Goal: Task Accomplishment & Management: Manage account settings

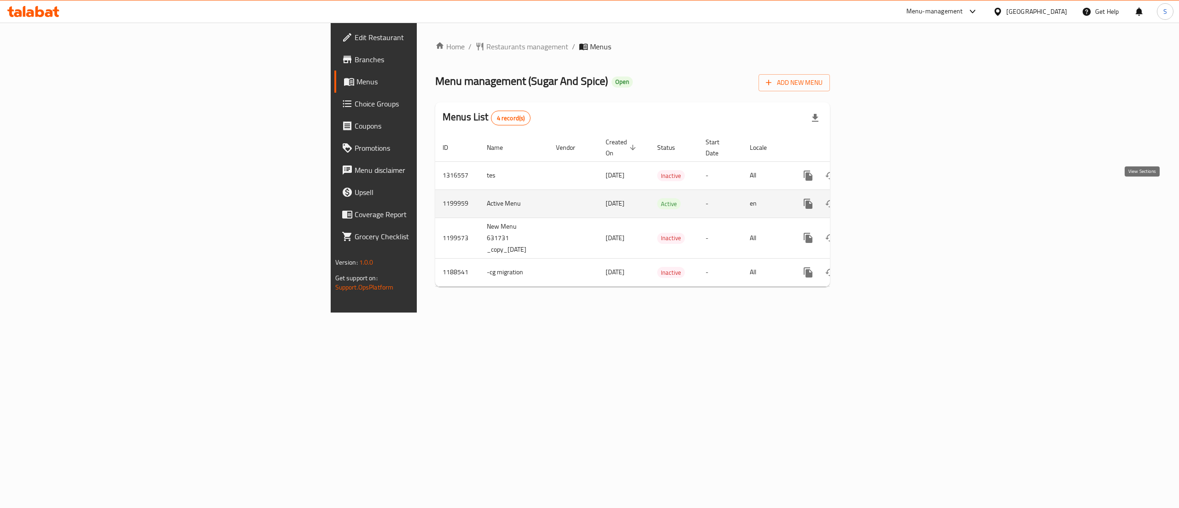
click at [886, 198] on link "enhanced table" at bounding box center [875, 204] width 22 height 22
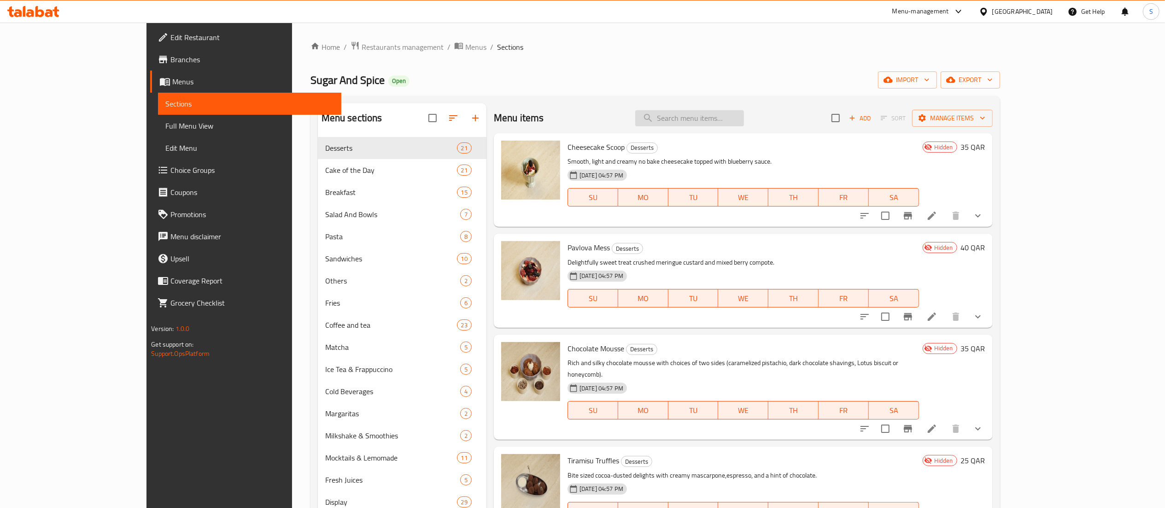
click at [744, 123] on input "search" at bounding box center [689, 118] width 109 height 16
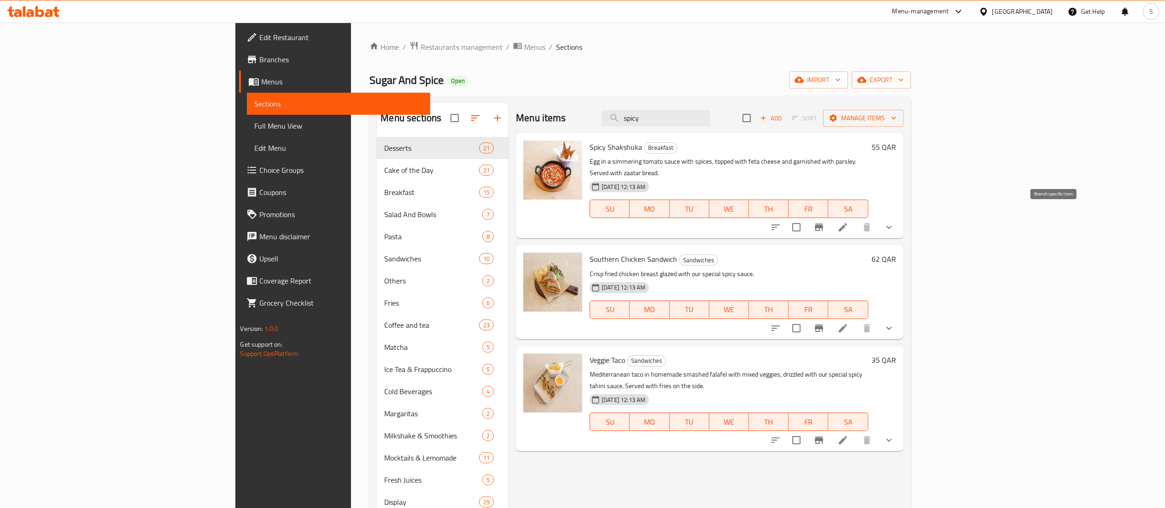
type input "spicy"
click at [825, 222] on icon "Branch-specific-item" at bounding box center [819, 227] width 11 height 11
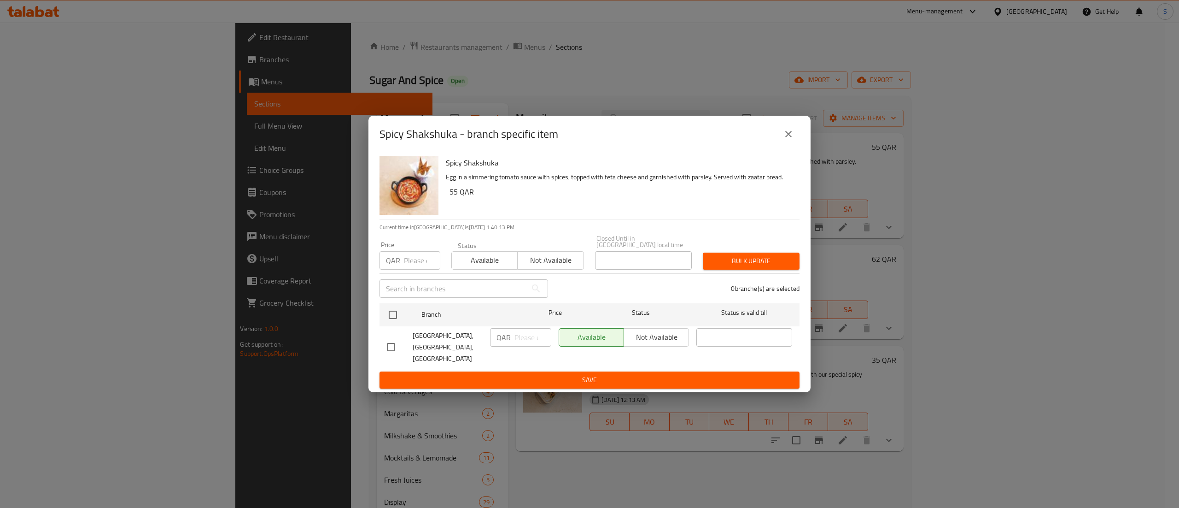
click at [395, 346] on input "checkbox" at bounding box center [390, 346] width 19 height 19
checkbox input "true"
click at [490, 266] on span "Available" at bounding box center [485, 259] width 59 height 13
click at [556, 374] on span "Save" at bounding box center [589, 380] width 405 height 12
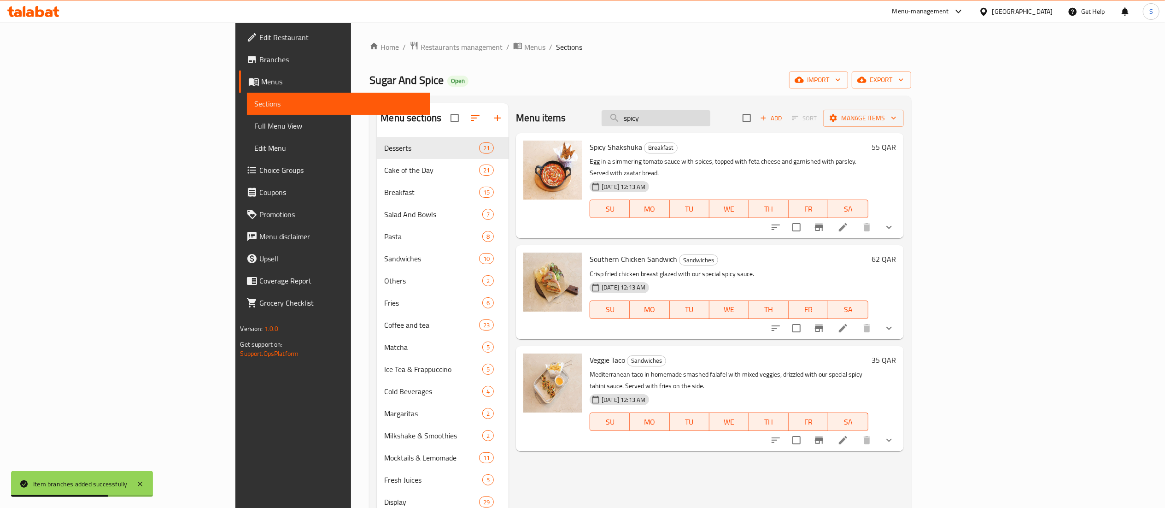
click at [710, 119] on input "spicy" at bounding box center [656, 118] width 109 height 16
type input "s"
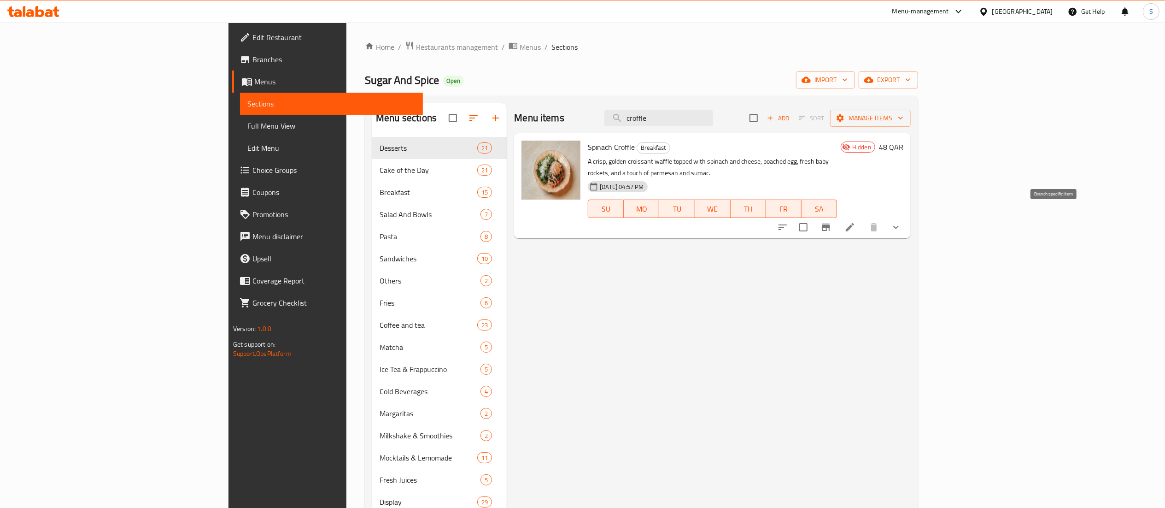
type input "croffle"
click at [831, 222] on icon "Branch-specific-item" at bounding box center [825, 227] width 11 height 11
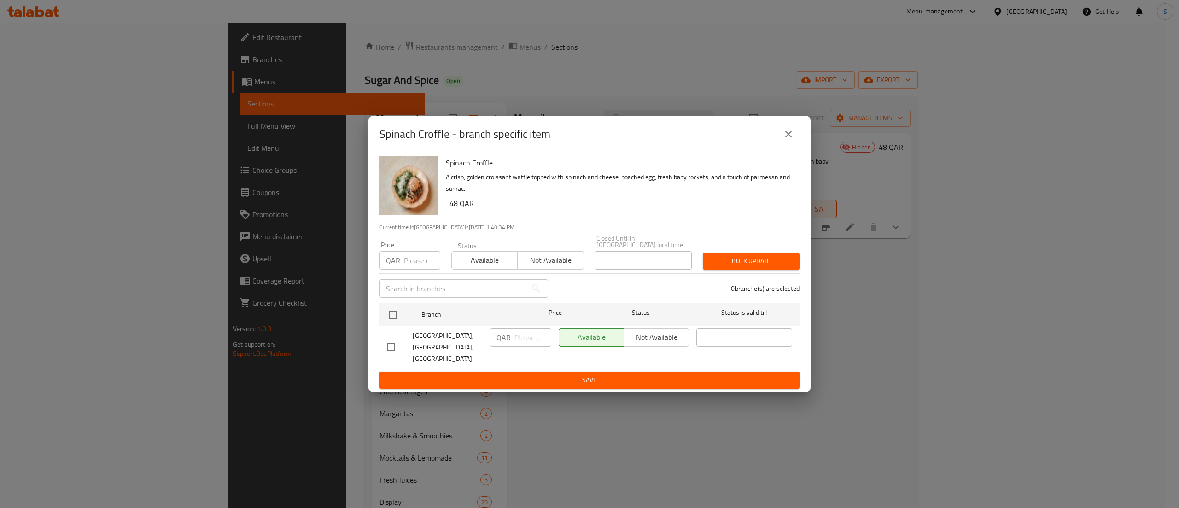
click at [502, 260] on span "Available" at bounding box center [485, 259] width 59 height 13
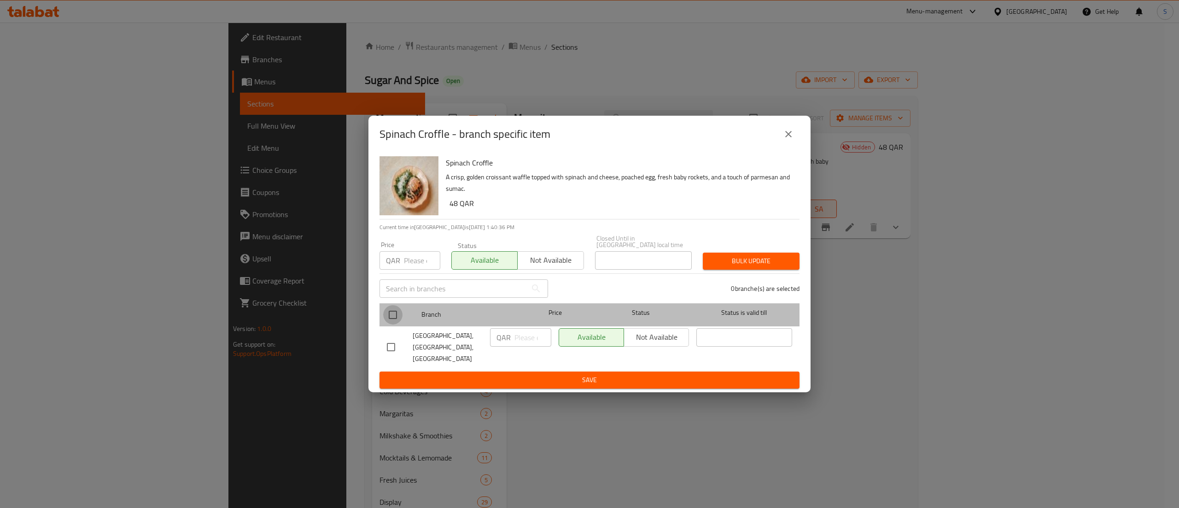
click at [398, 316] on input "checkbox" at bounding box center [392, 314] width 19 height 19
checkbox input "true"
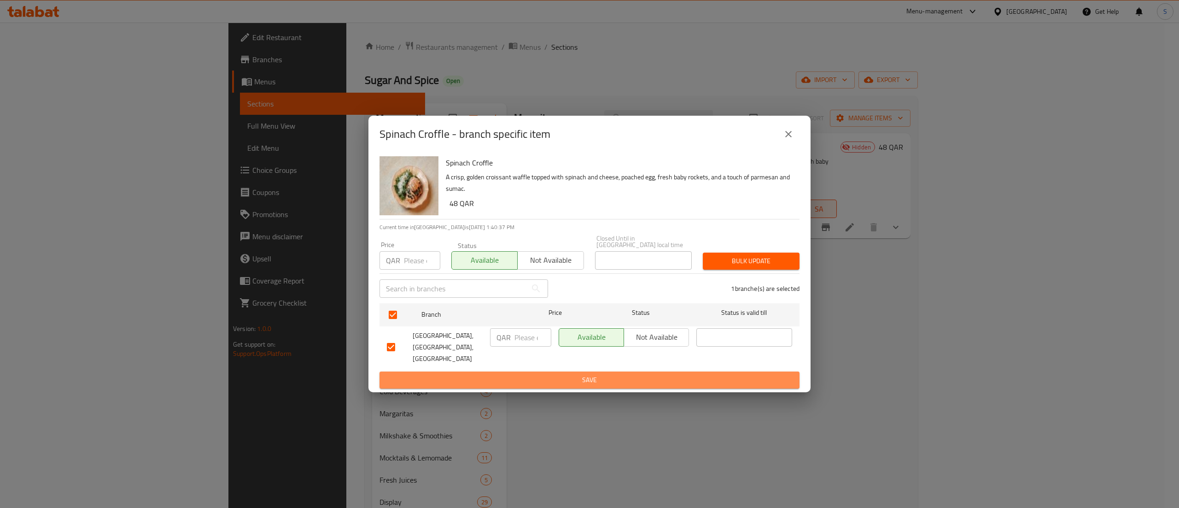
click at [469, 375] on span "Save" at bounding box center [589, 380] width 405 height 12
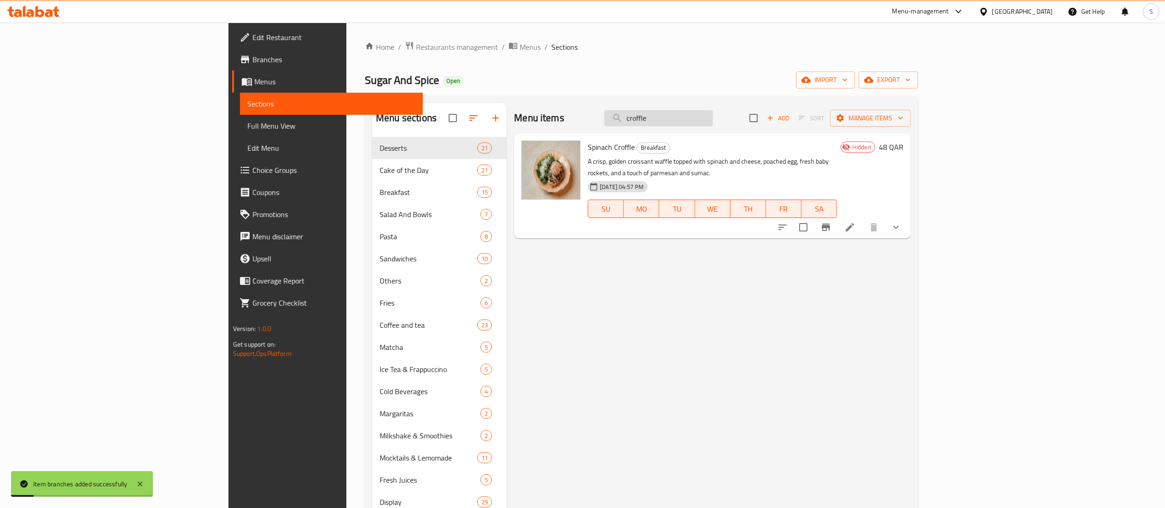
click at [713, 121] on input "croffle" at bounding box center [658, 118] width 109 height 16
type input "c"
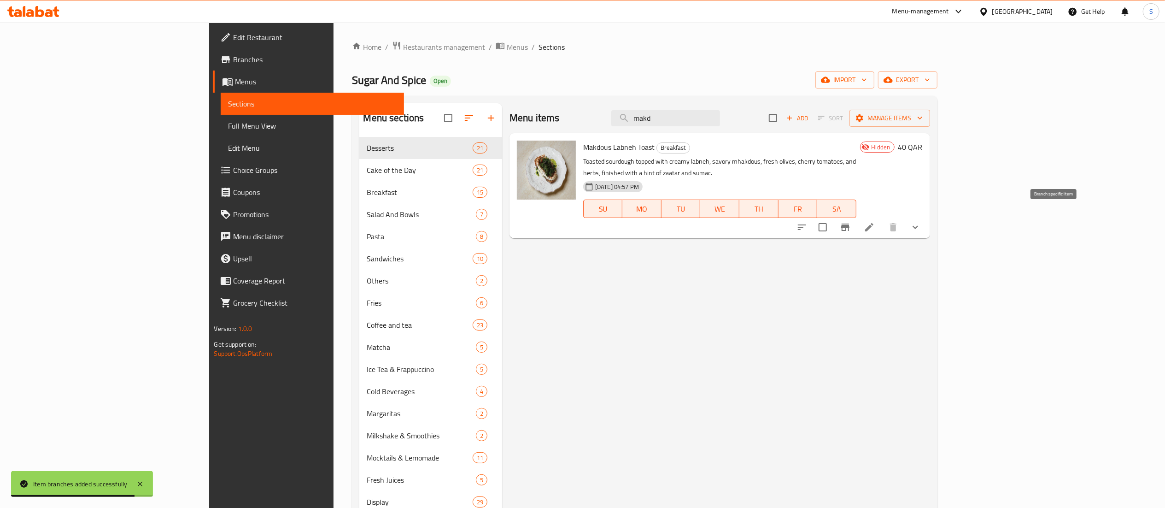
type input "makd"
click at [851, 222] on icon "Branch-specific-item" at bounding box center [845, 227] width 11 height 11
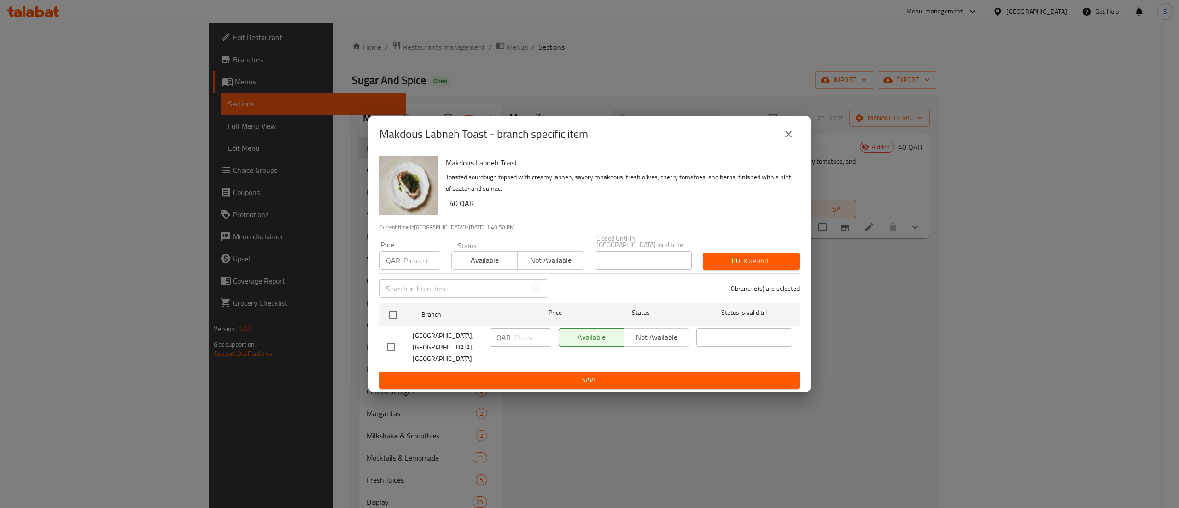
click at [483, 256] on span "Available" at bounding box center [485, 259] width 59 height 13
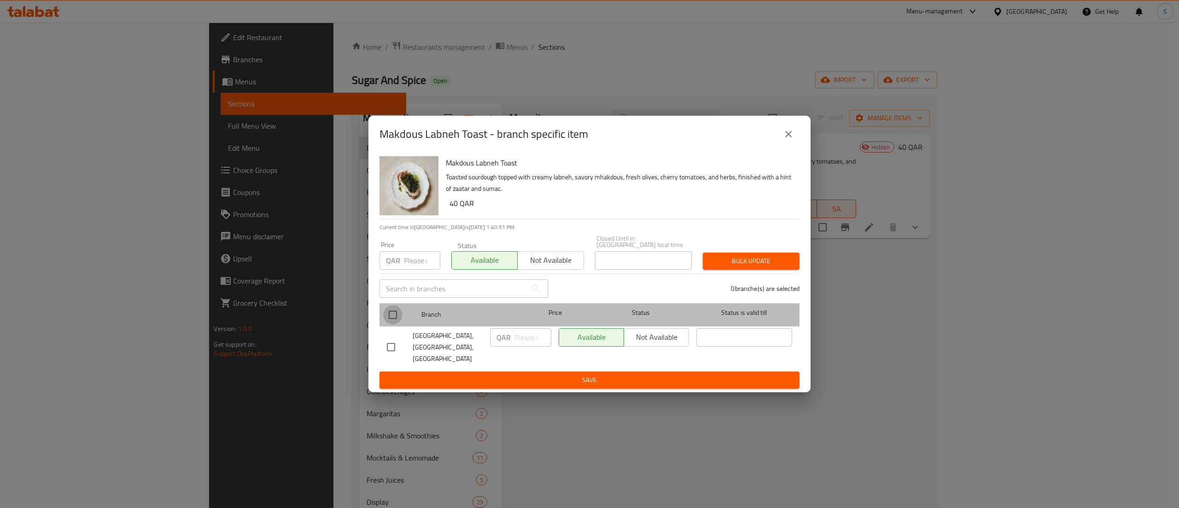
click at [390, 322] on input "checkbox" at bounding box center [392, 314] width 19 height 19
checkbox input "true"
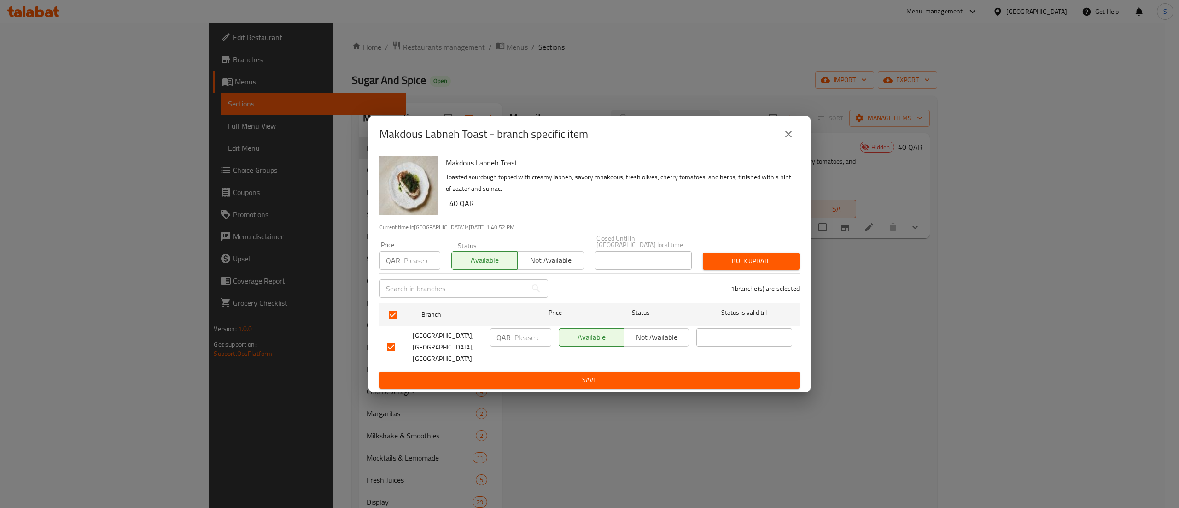
click at [430, 374] on span "Save" at bounding box center [589, 380] width 405 height 12
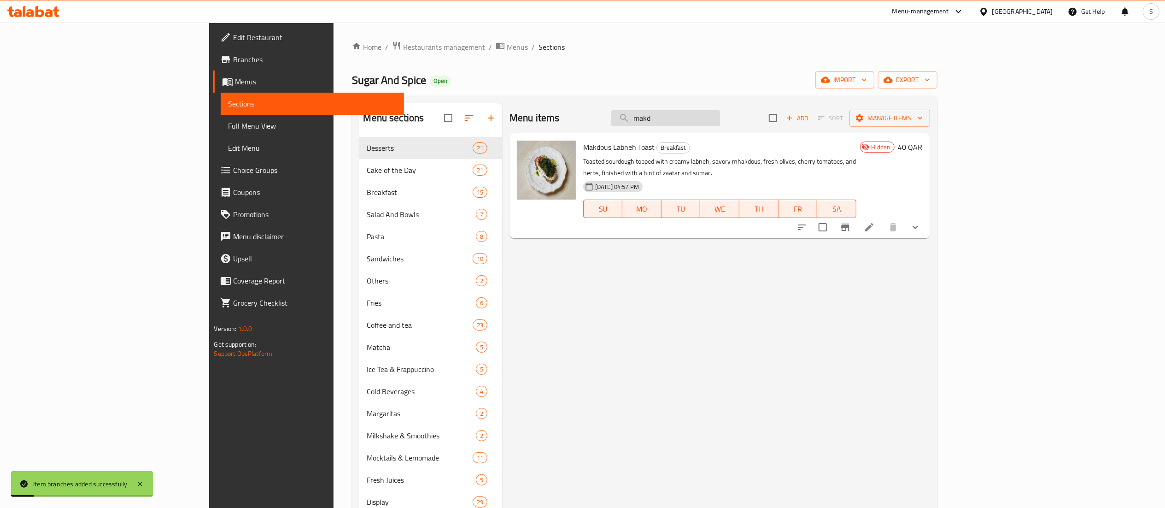
click at [720, 118] on input "makd" at bounding box center [665, 118] width 109 height 16
type input "m"
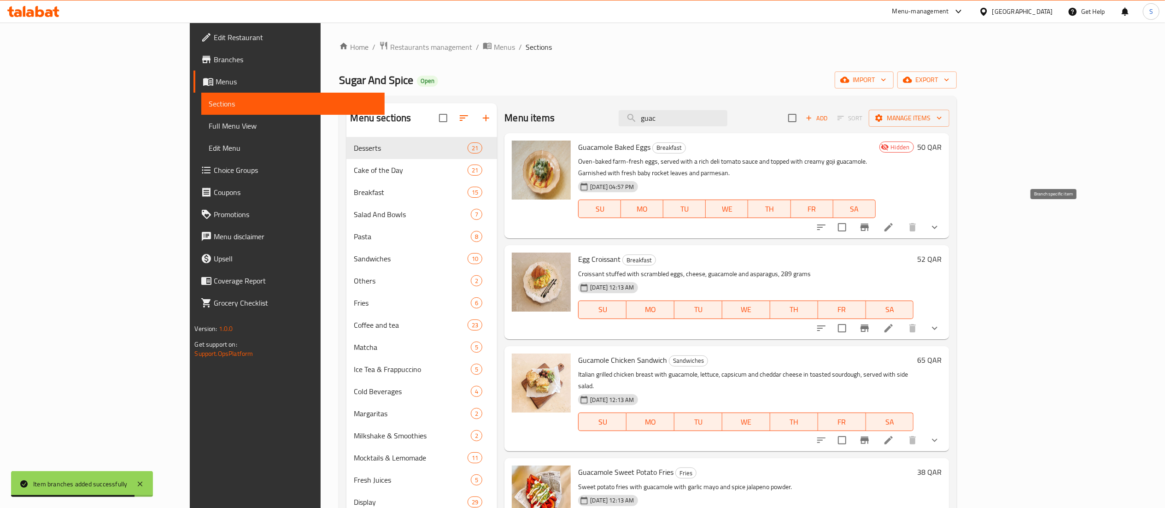
type input "guac"
click at [870, 222] on icon "Branch-specific-item" at bounding box center [864, 227] width 11 height 11
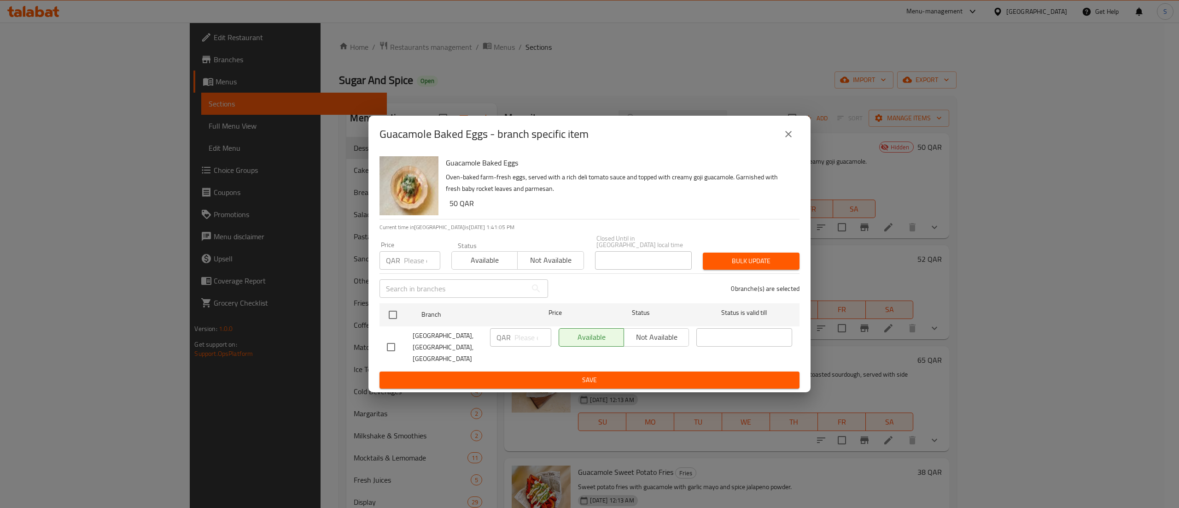
click at [471, 265] on span "Available" at bounding box center [485, 259] width 59 height 13
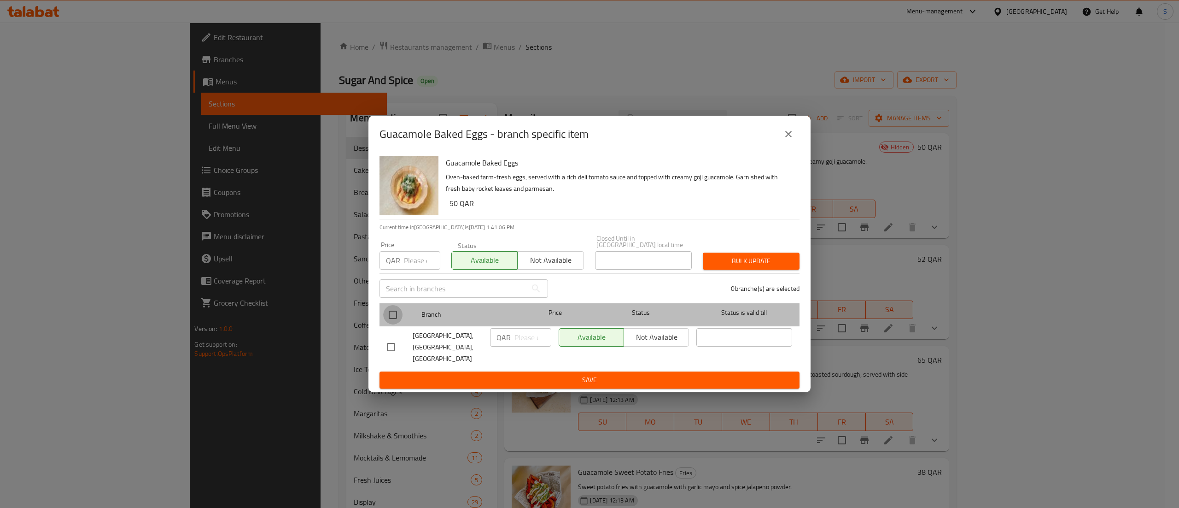
click at [392, 316] on input "checkbox" at bounding box center [392, 314] width 19 height 19
checkbox input "true"
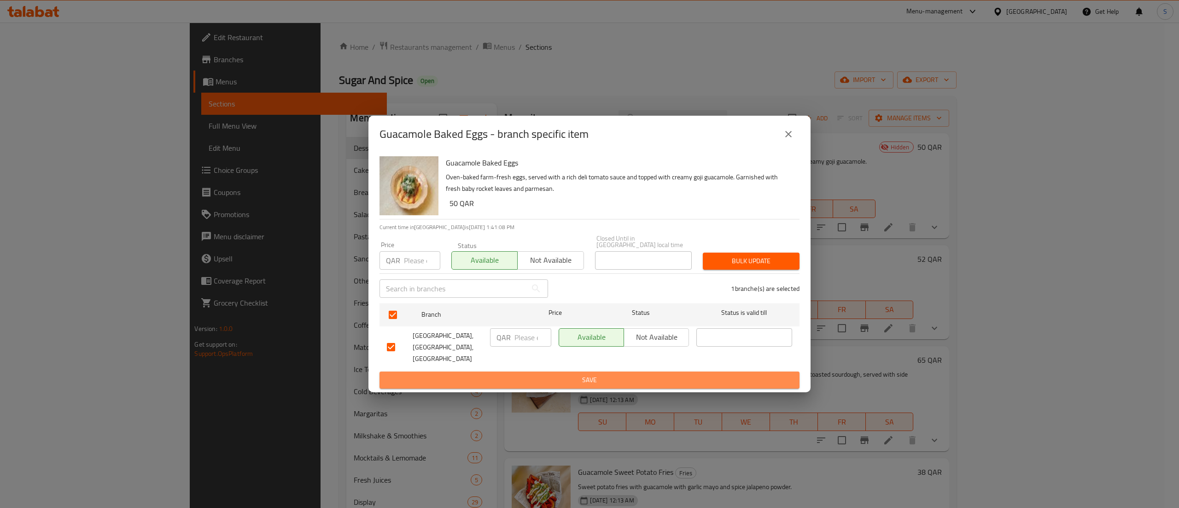
click at [411, 374] on span "Save" at bounding box center [589, 380] width 405 height 12
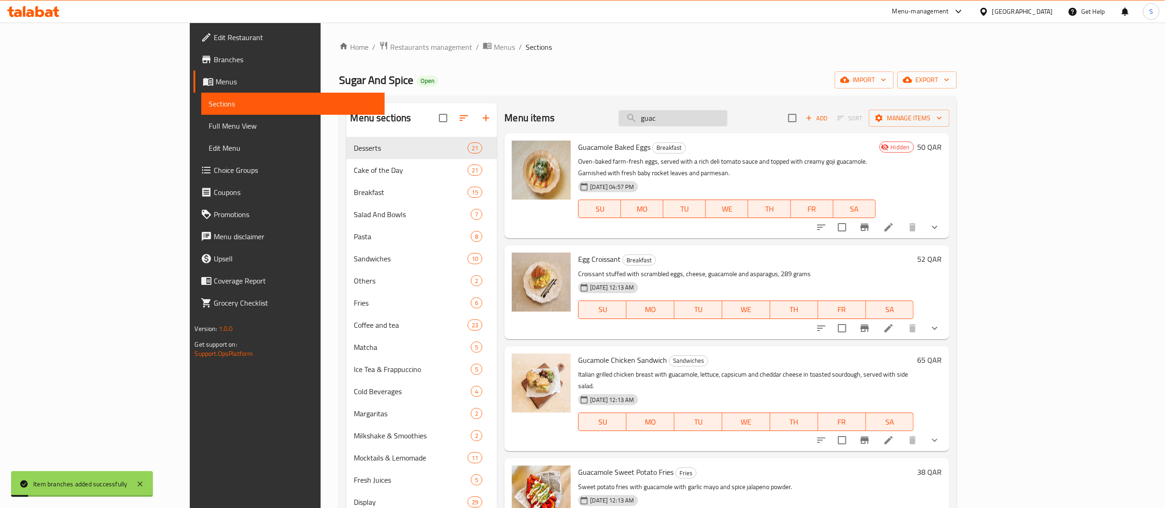
click at [727, 120] on input "guac" at bounding box center [673, 118] width 109 height 16
type input "g"
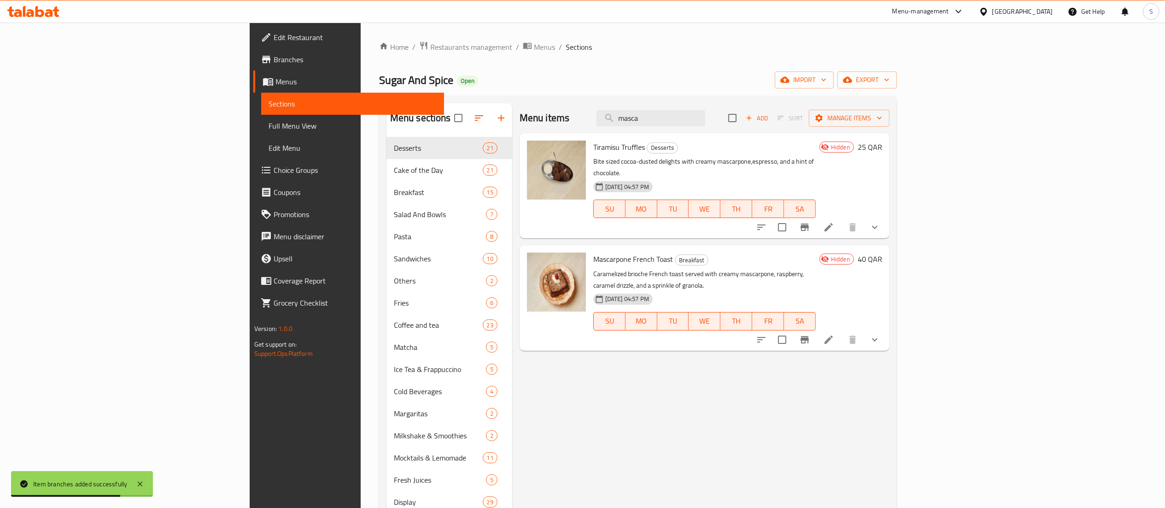
type input "masca"
click at [809, 336] on icon "Branch-specific-item" at bounding box center [805, 339] width 8 height 7
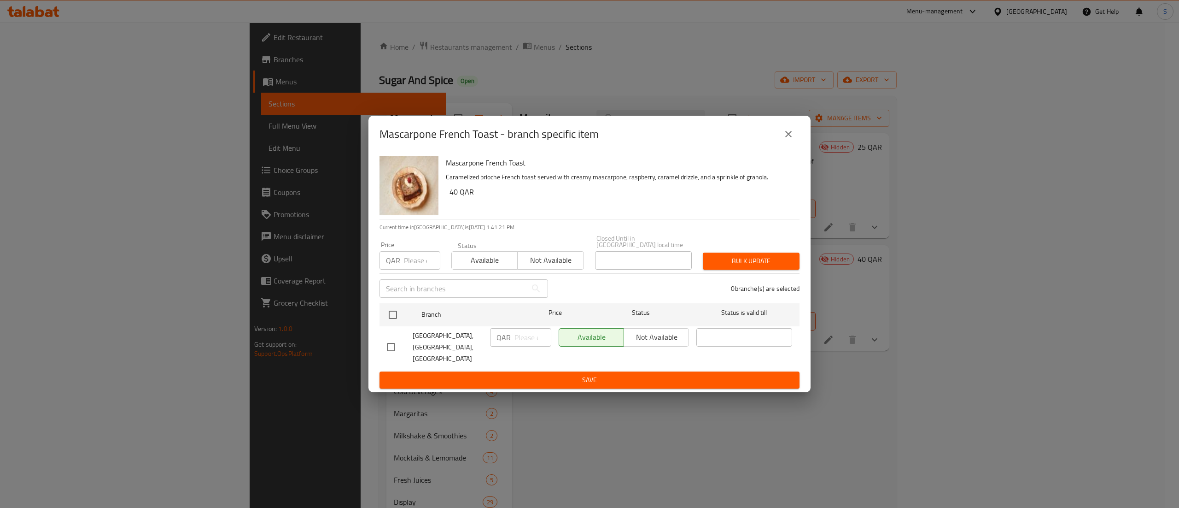
click at [463, 256] on span "Available" at bounding box center [485, 259] width 59 height 13
click at [391, 318] on input "checkbox" at bounding box center [392, 314] width 19 height 19
checkbox input "true"
click at [428, 374] on span "Save" at bounding box center [589, 380] width 405 height 12
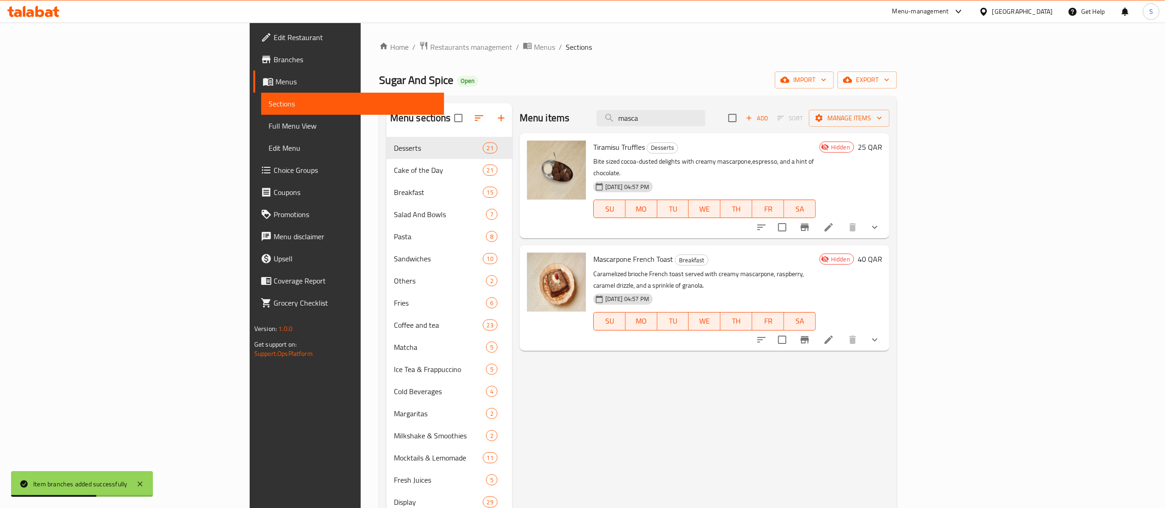
click at [854, 255] on span "Hidden" at bounding box center [840, 259] width 26 height 9
click at [816, 328] on button "Branch-specific-item" at bounding box center [805, 339] width 22 height 22
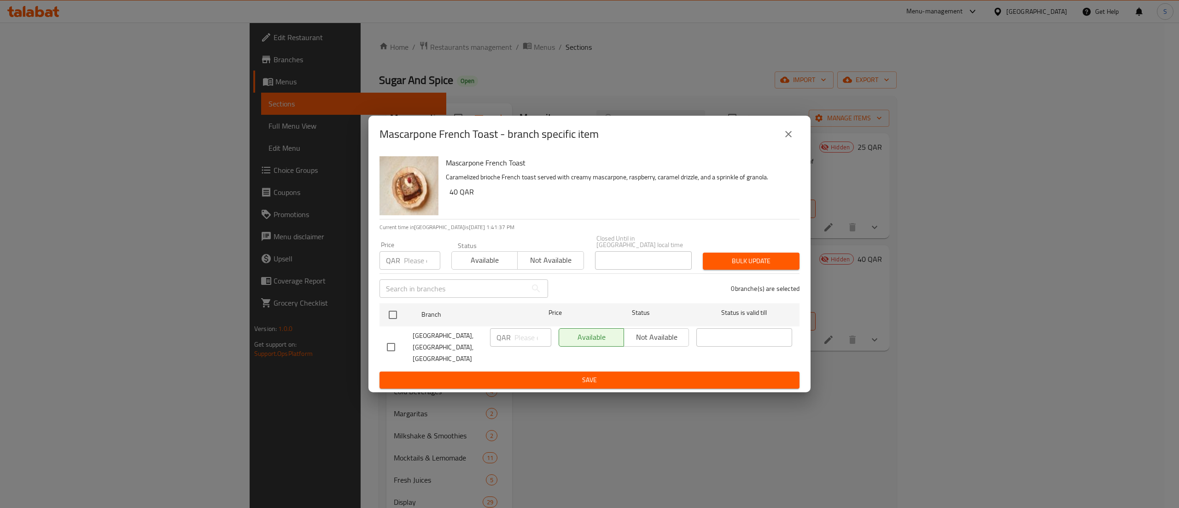
click at [496, 265] on span "Available" at bounding box center [485, 259] width 59 height 13
click at [390, 319] on input "checkbox" at bounding box center [392, 314] width 19 height 19
checkbox input "true"
click at [596, 374] on span "Save" at bounding box center [589, 380] width 405 height 12
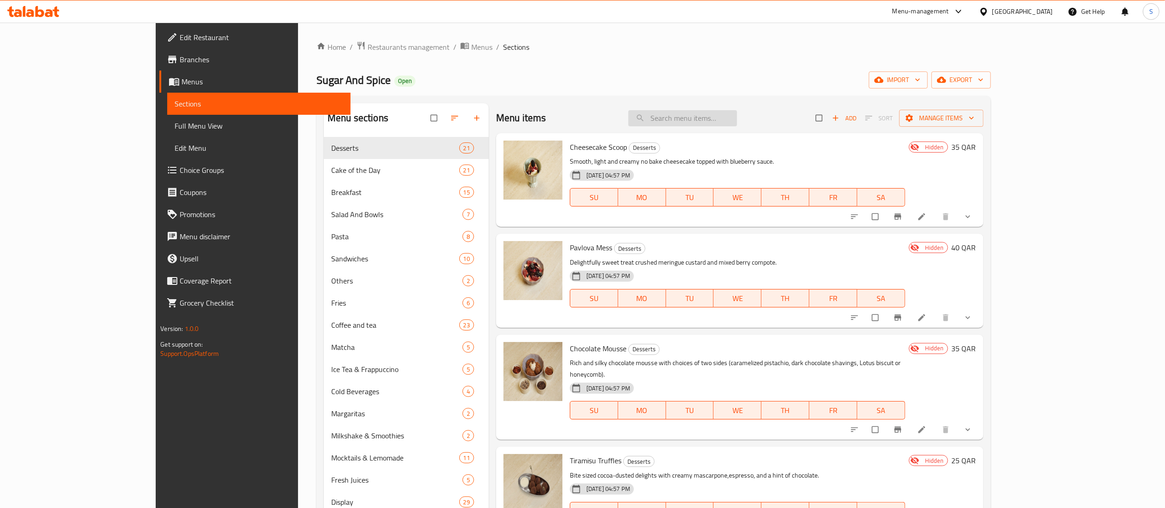
click at [737, 121] on input "search" at bounding box center [682, 118] width 109 height 16
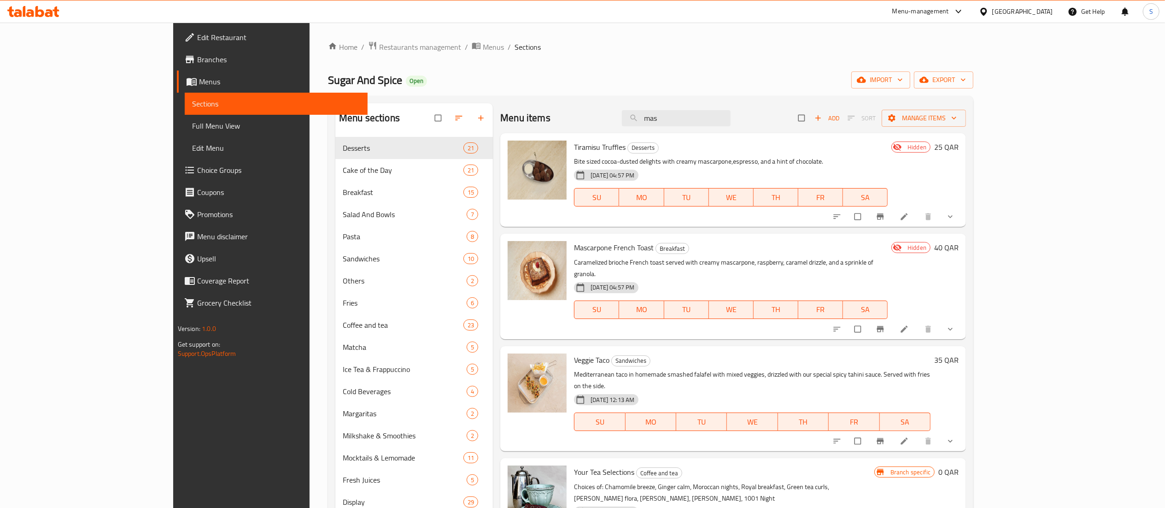
type input "mas"
click at [930, 246] on span "Hidden" at bounding box center [917, 247] width 26 height 9
click at [868, 320] on input "checkbox" at bounding box center [858, 329] width 19 height 18
checkbox input "false"
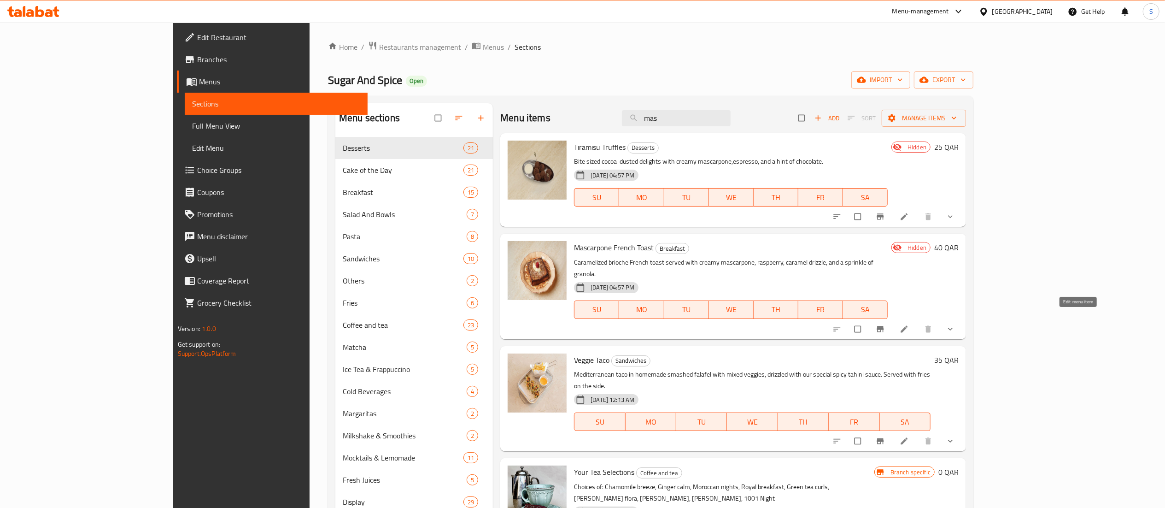
click at [909, 324] on icon at bounding box center [904, 328] width 9 height 9
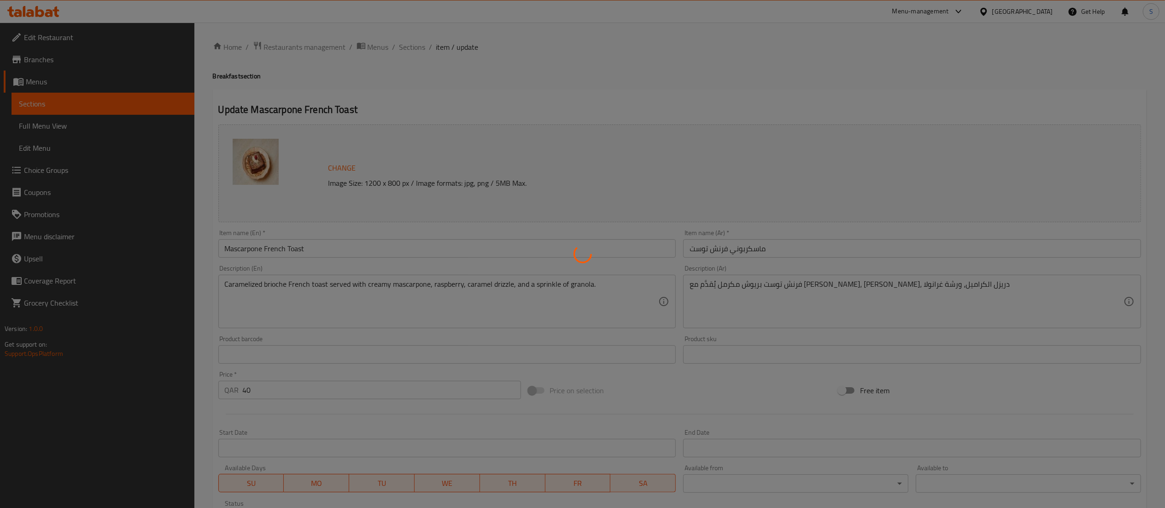
type input "إضافات ورسوم إضافية"
type input "0"
type input "3"
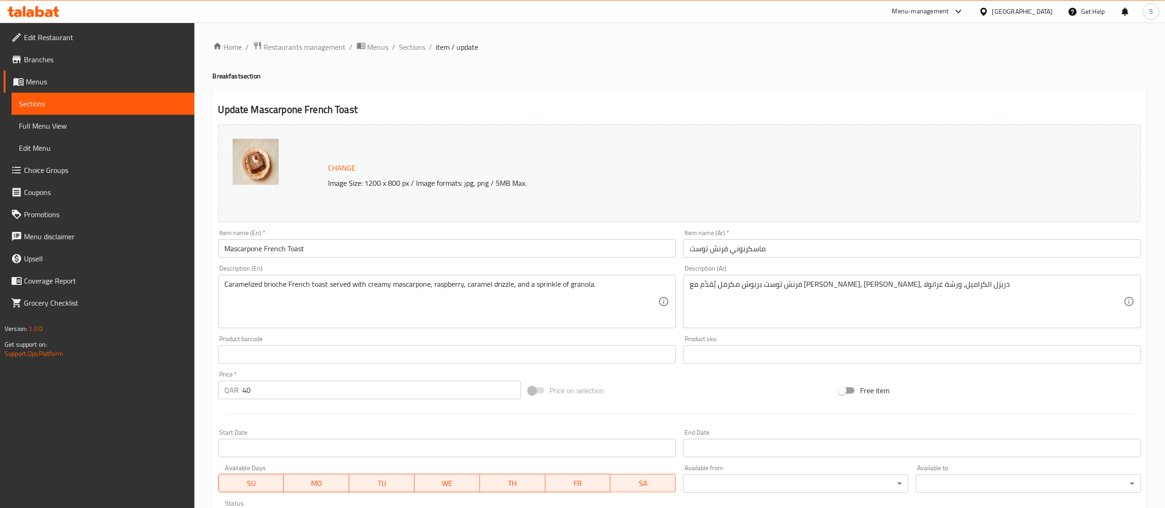
scroll to position [172, 0]
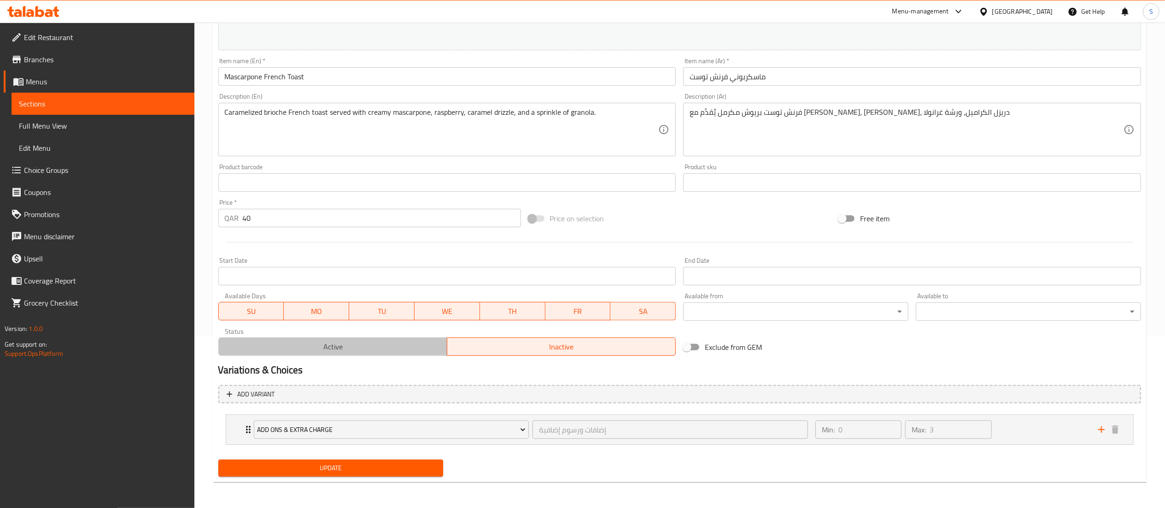
click at [369, 342] on span "Active" at bounding box center [332, 346] width 221 height 13
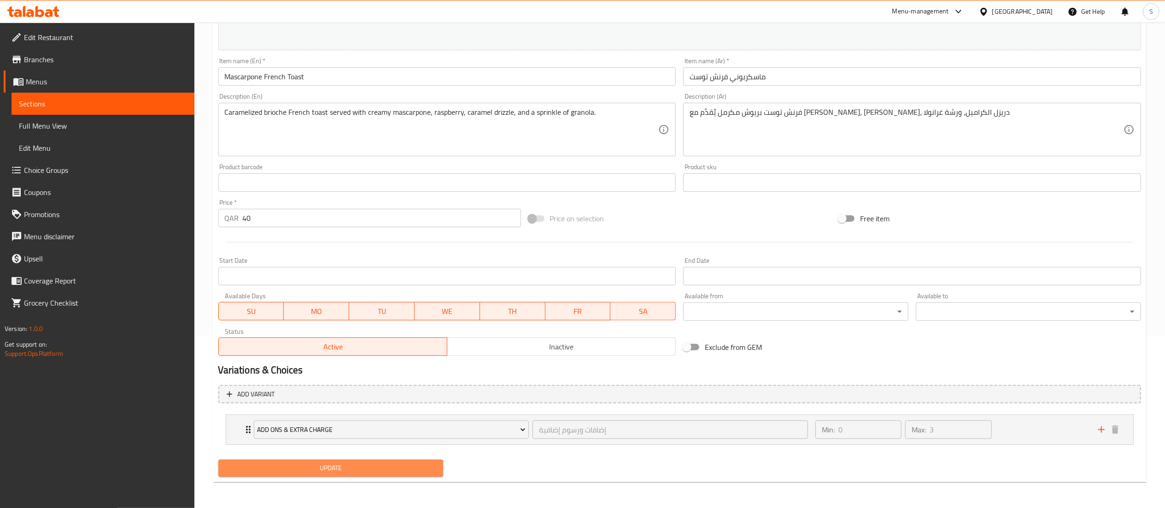
click at [366, 468] on span "Update" at bounding box center [331, 468] width 211 height 12
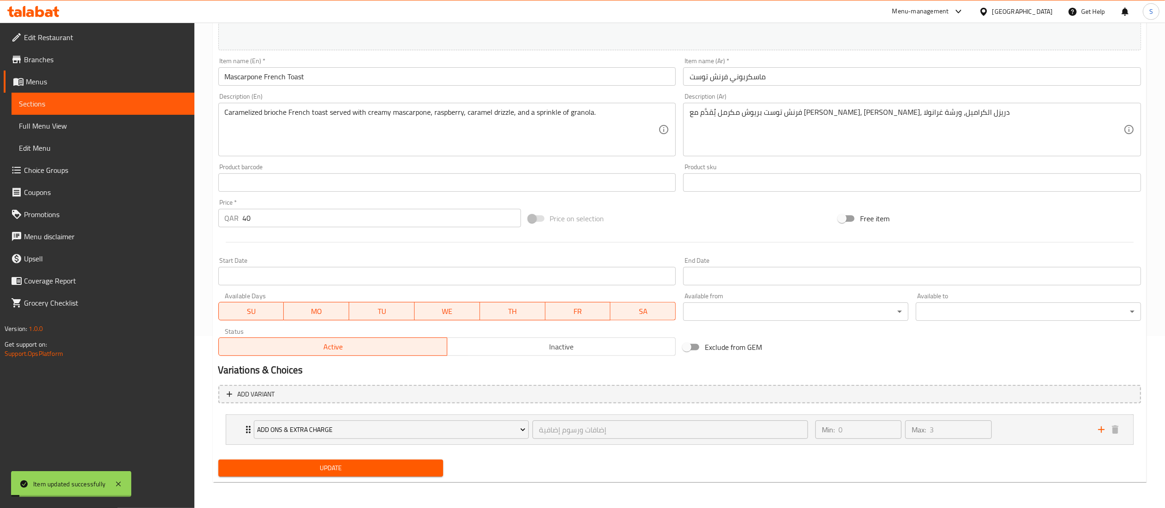
scroll to position [0, 0]
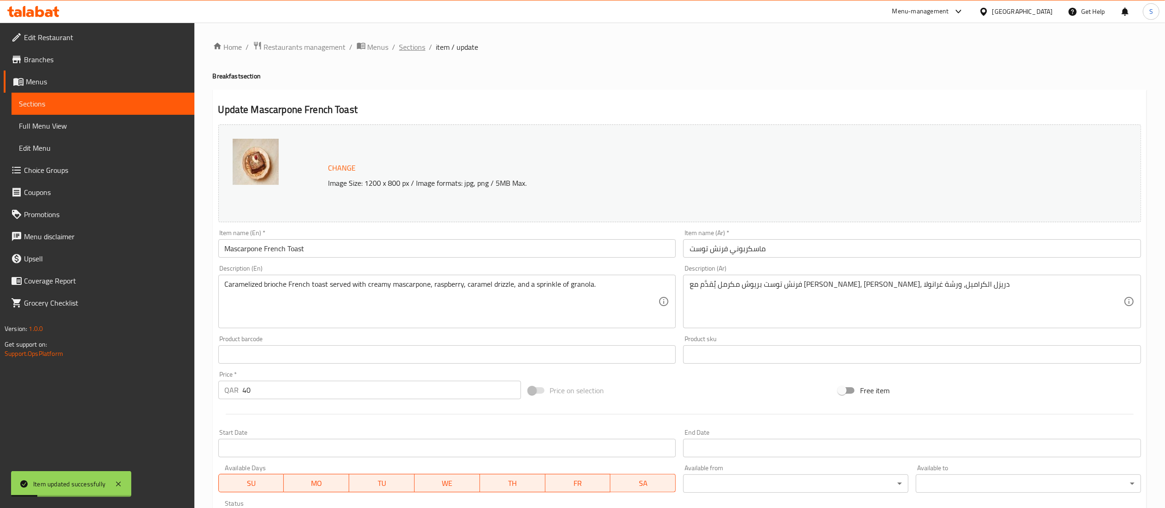
click at [415, 41] on span "Sections" at bounding box center [412, 46] width 26 height 11
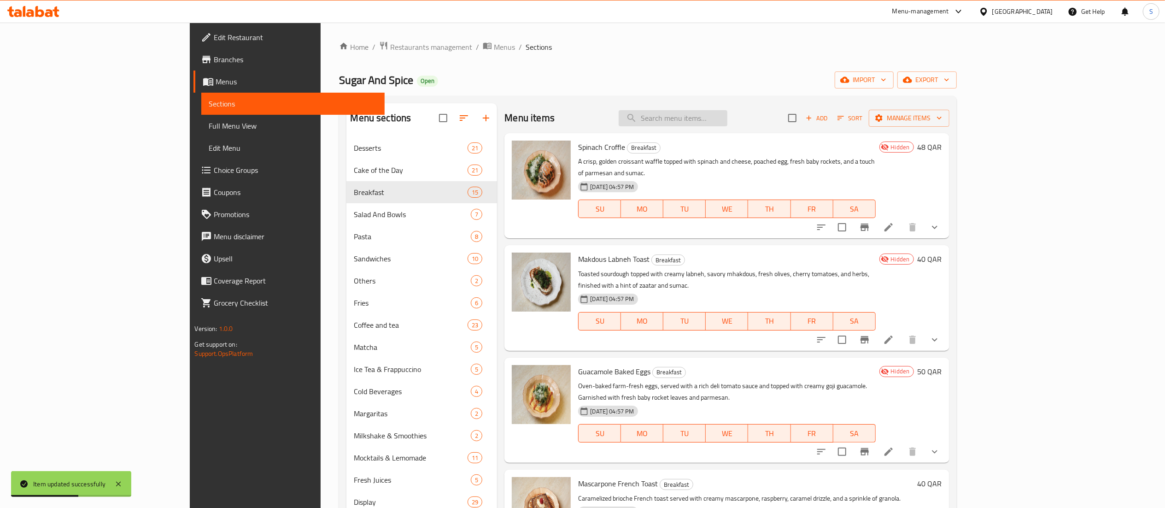
click at [727, 118] on input "search" at bounding box center [673, 118] width 109 height 16
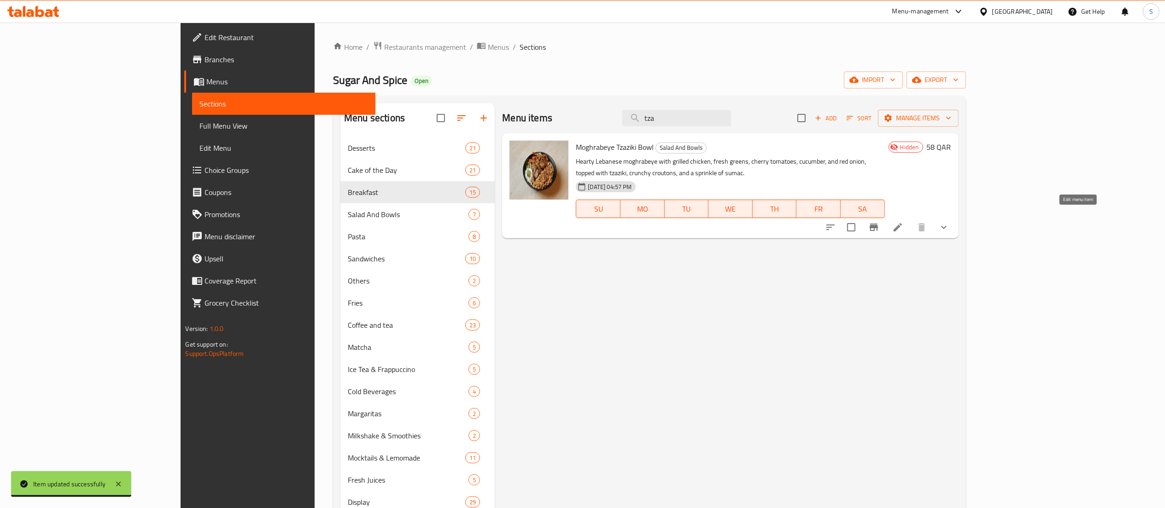
type input "tza"
click at [903, 222] on icon at bounding box center [897, 227] width 11 height 11
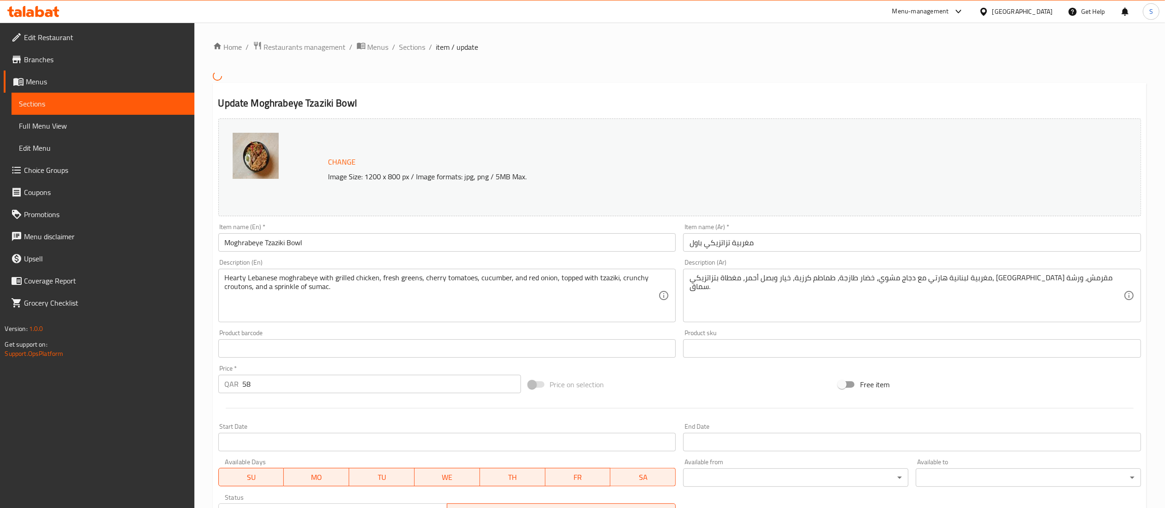
scroll to position [172, 0]
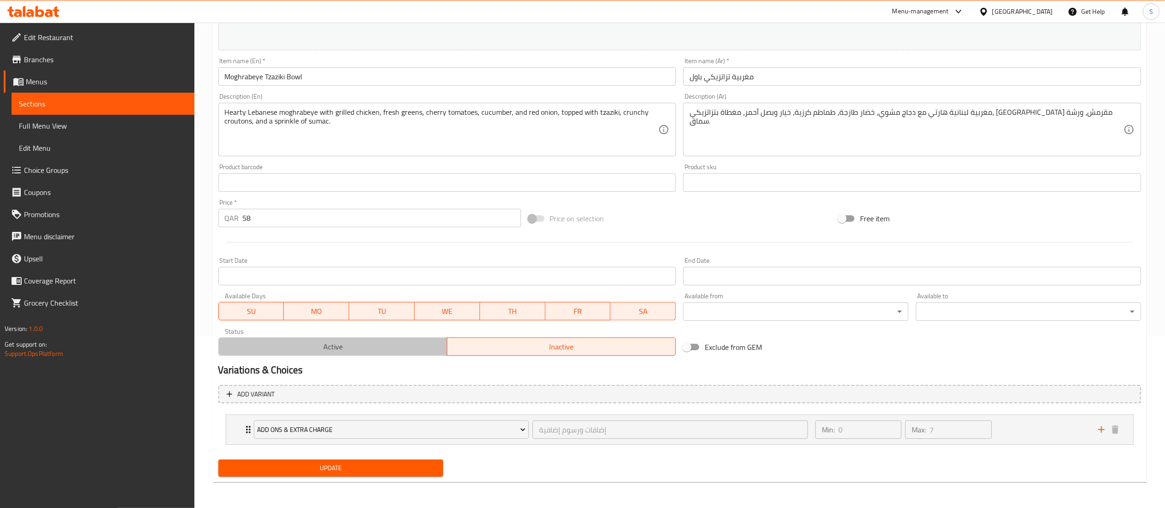
click at [406, 351] on span "Active" at bounding box center [332, 346] width 221 height 13
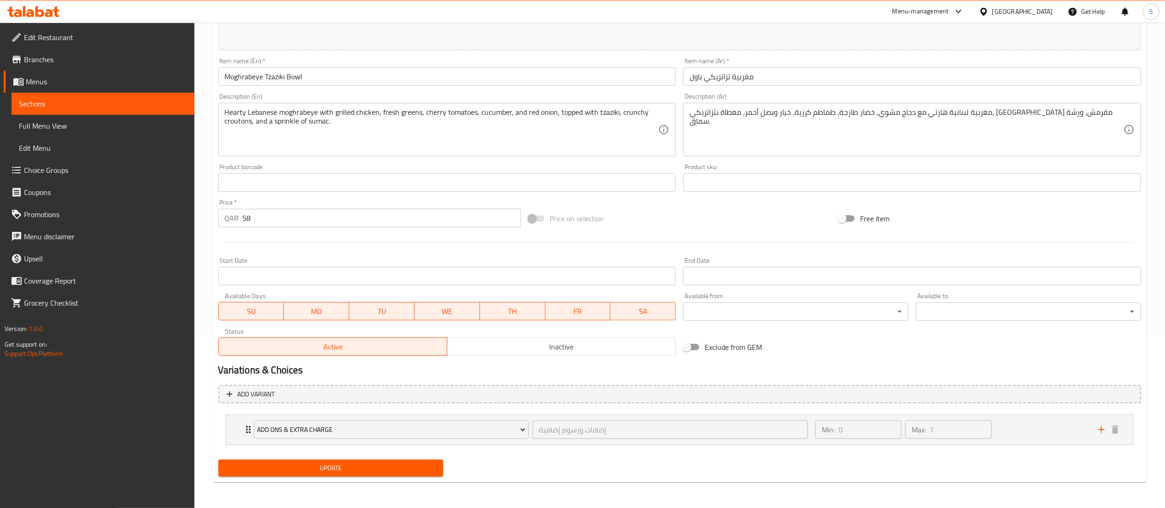
click at [391, 469] on span "Update" at bounding box center [331, 468] width 211 height 12
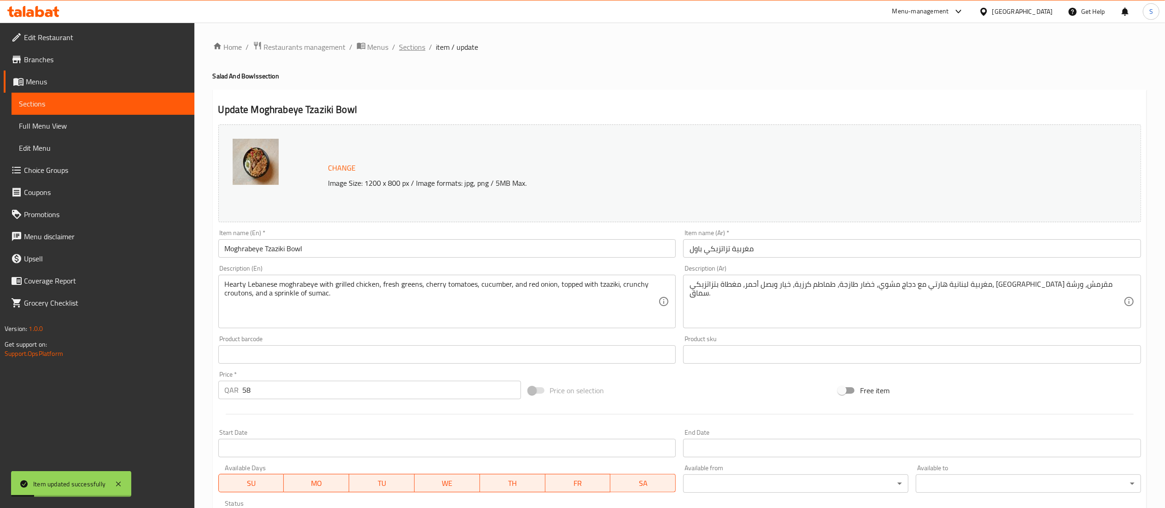
click at [415, 51] on span "Sections" at bounding box center [412, 46] width 26 height 11
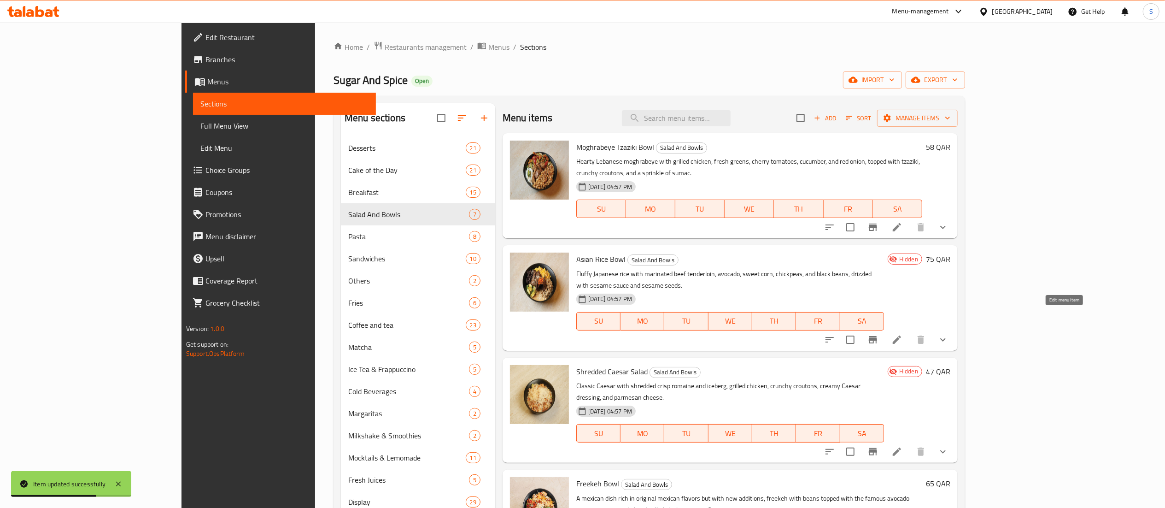
click at [902, 334] on icon at bounding box center [896, 339] width 11 height 11
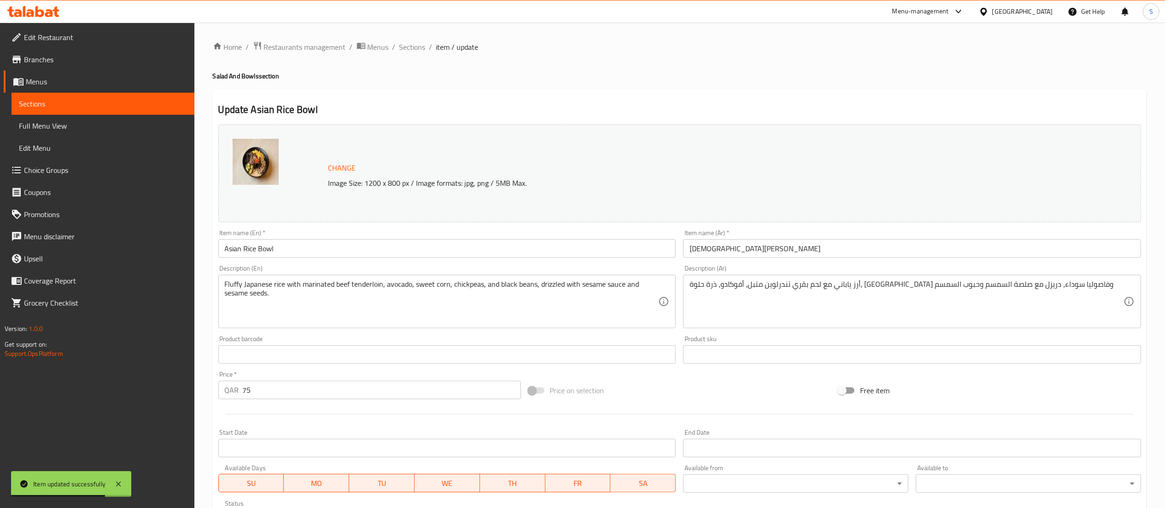
scroll to position [172, 0]
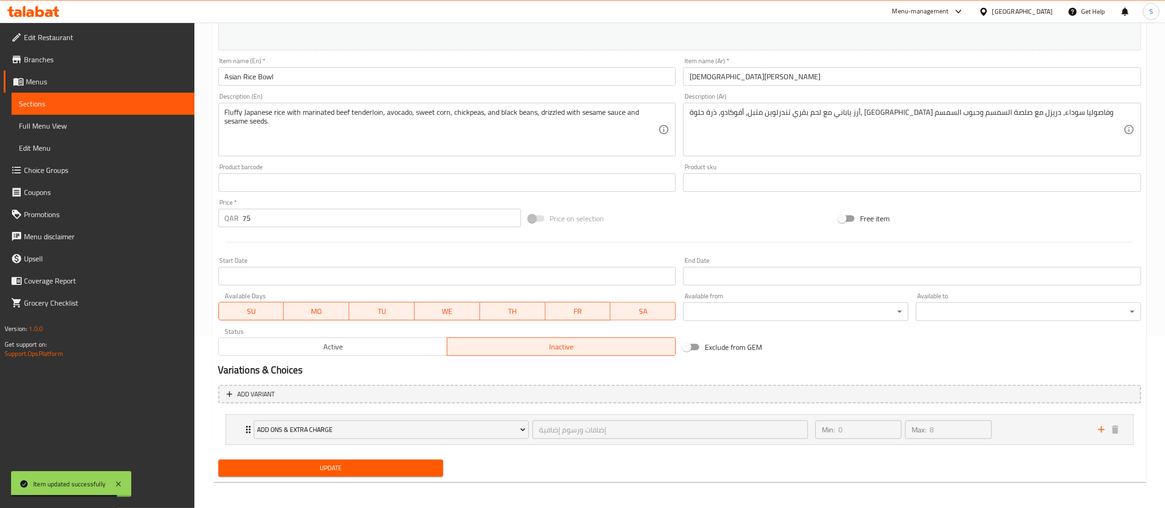
click at [387, 338] on button "Active" at bounding box center [332, 346] width 229 height 18
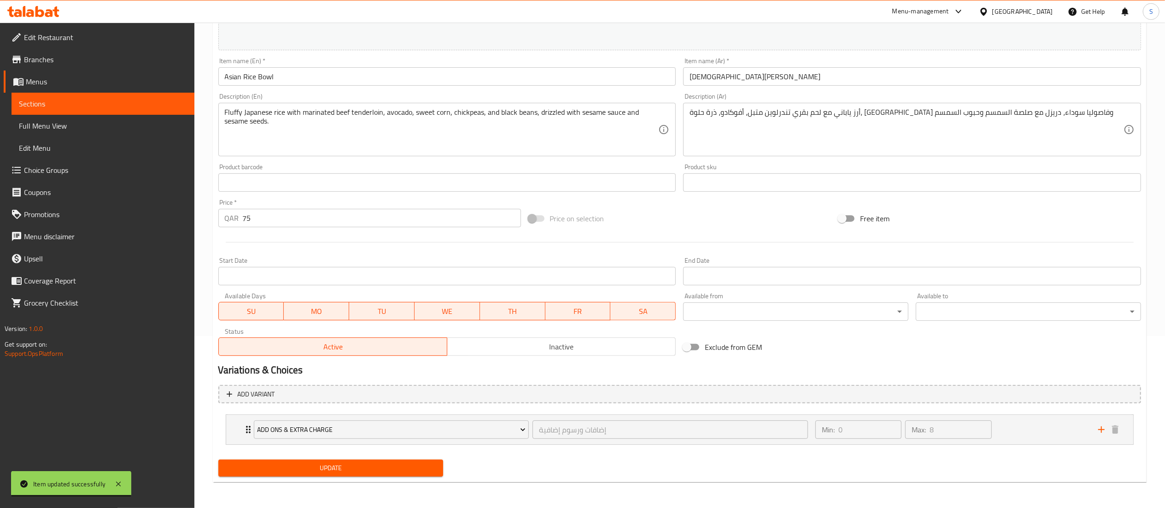
click at [365, 471] on span "Update" at bounding box center [331, 468] width 211 height 12
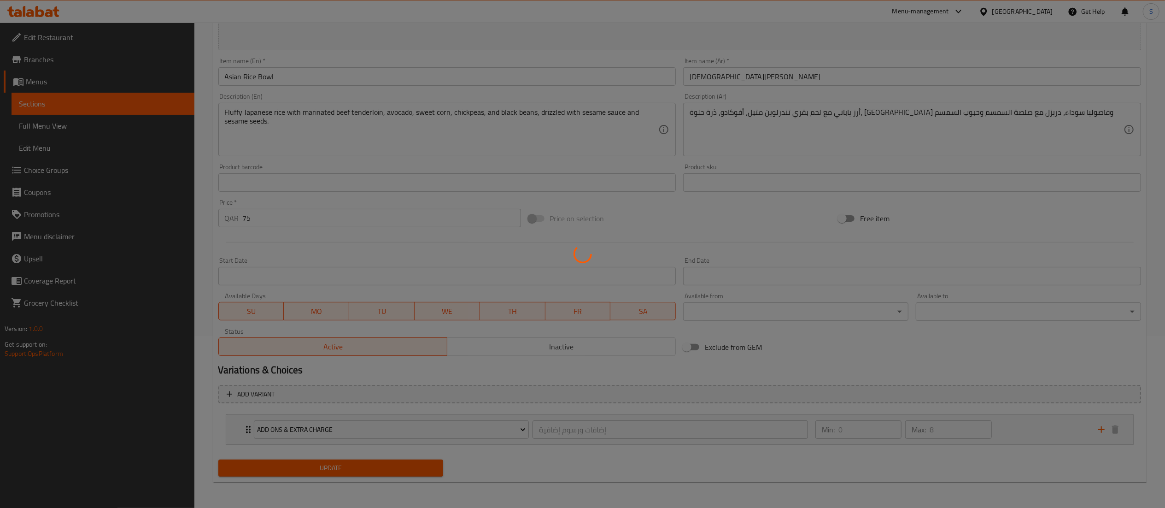
scroll to position [0, 0]
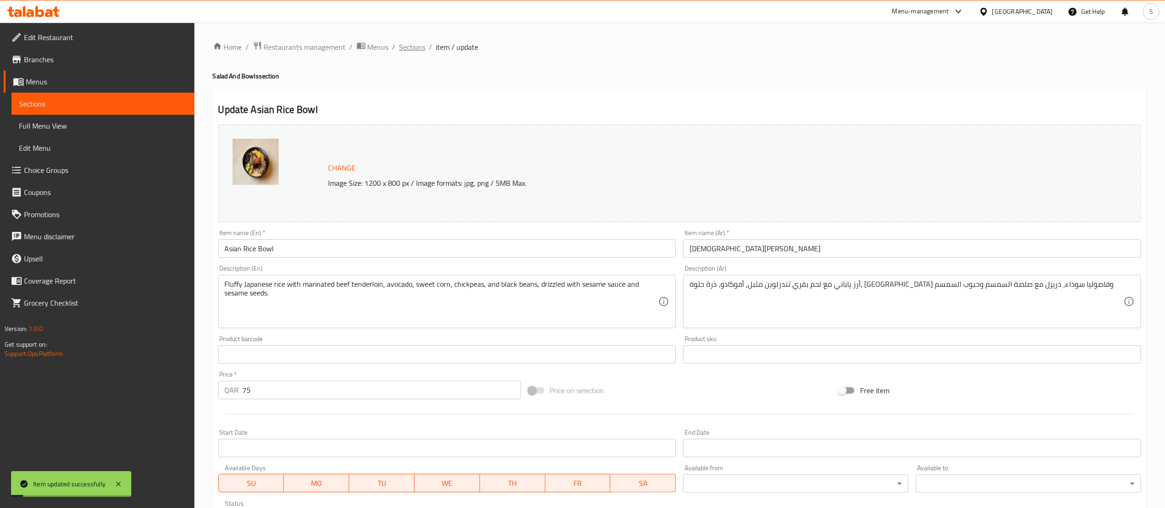
click at [414, 48] on span "Sections" at bounding box center [412, 46] width 26 height 11
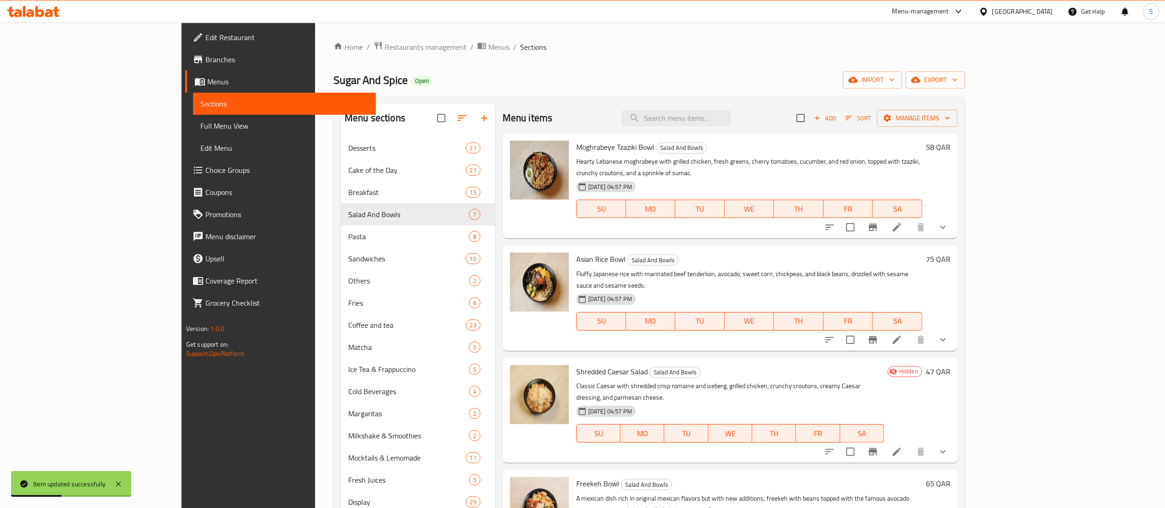
click at [910, 443] on li at bounding box center [897, 451] width 26 height 17
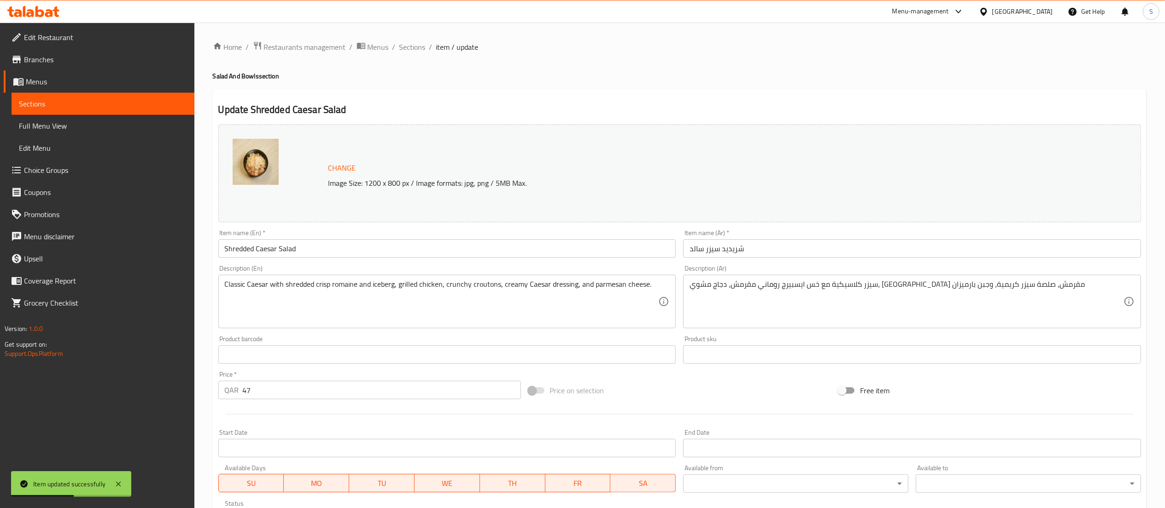
scroll to position [172, 0]
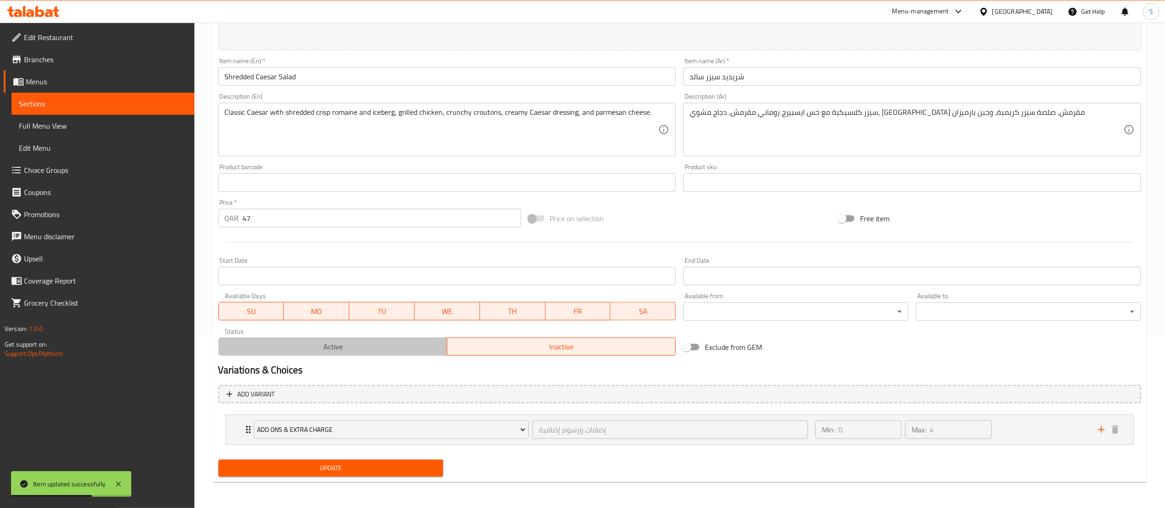
click at [392, 348] on span "Active" at bounding box center [332, 346] width 221 height 13
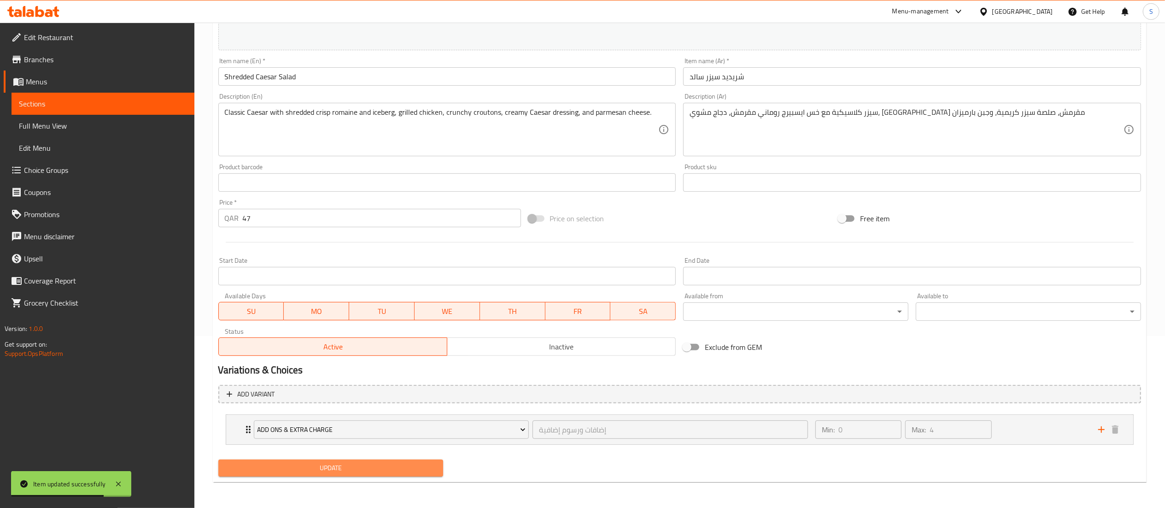
click at [367, 473] on span "Update" at bounding box center [331, 468] width 211 height 12
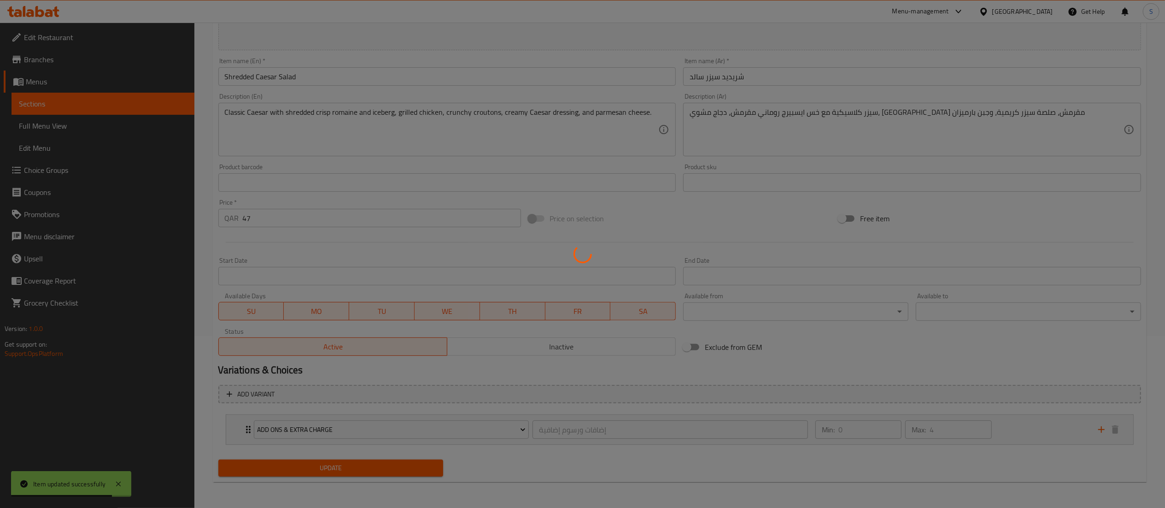
scroll to position [0, 0]
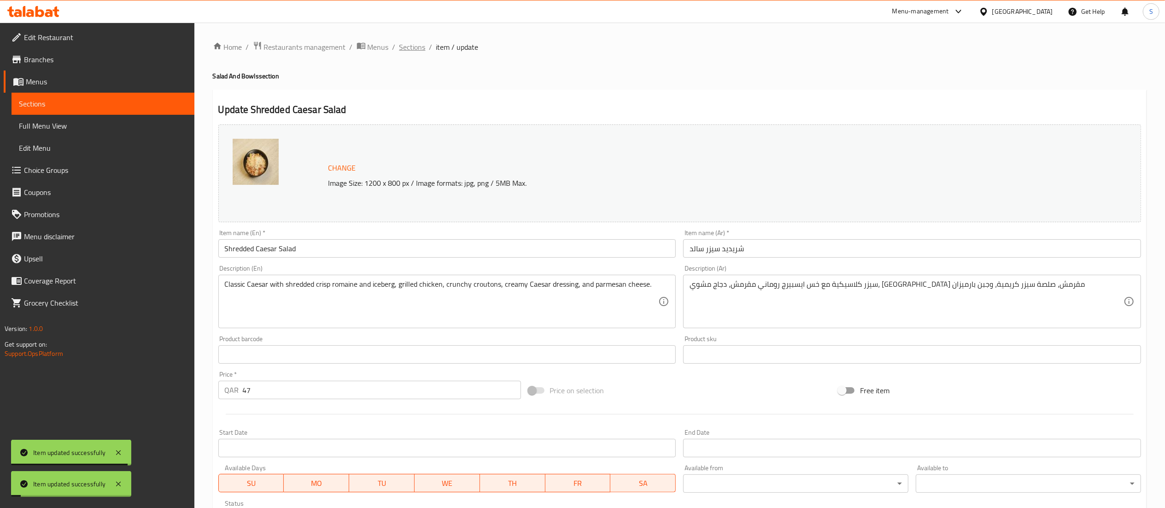
click at [415, 41] on span "Sections" at bounding box center [412, 46] width 26 height 11
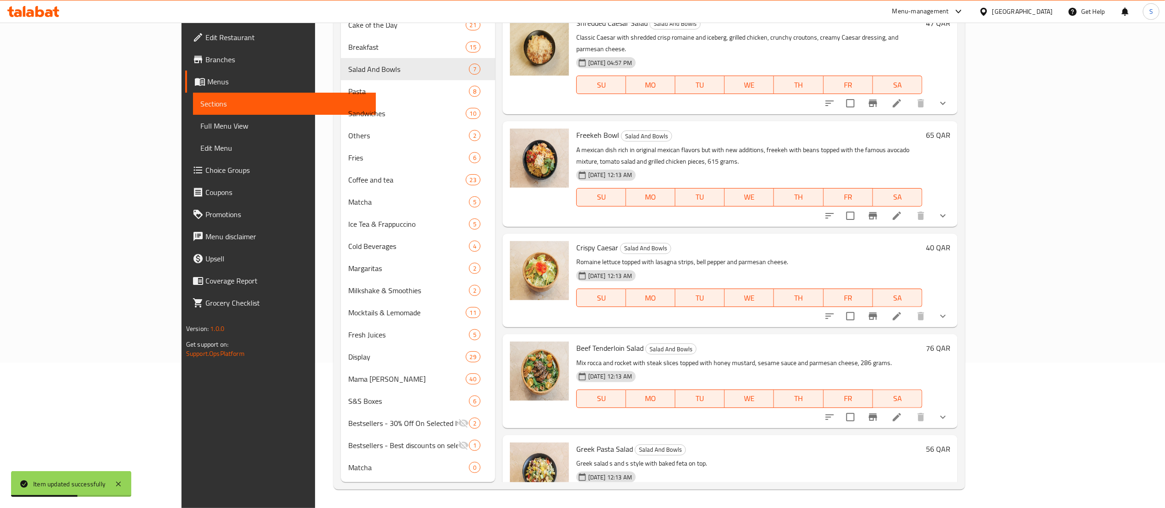
scroll to position [153, 0]
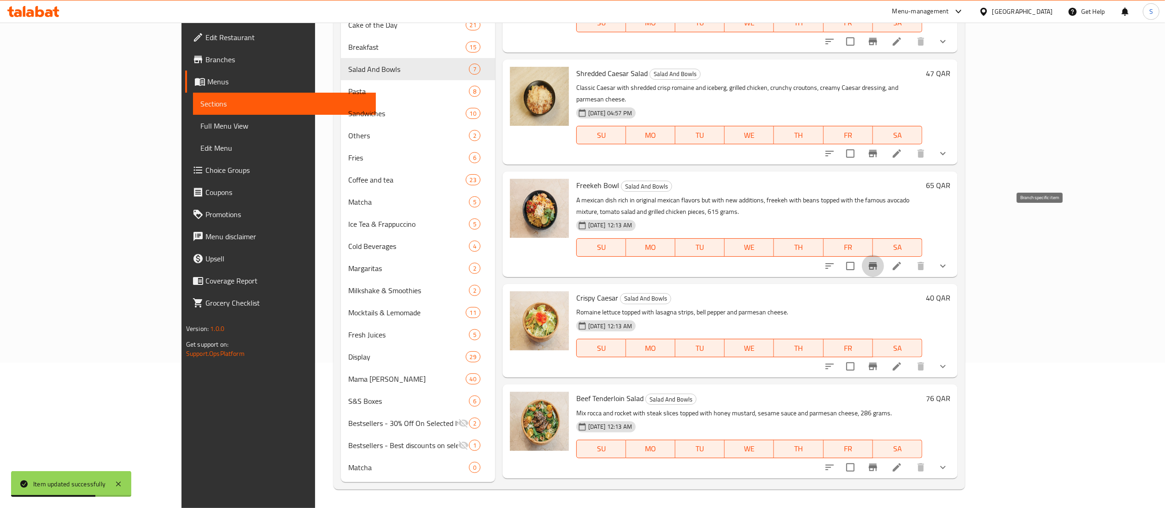
click at [884, 255] on button "Branch-specific-item" at bounding box center [873, 266] width 22 height 22
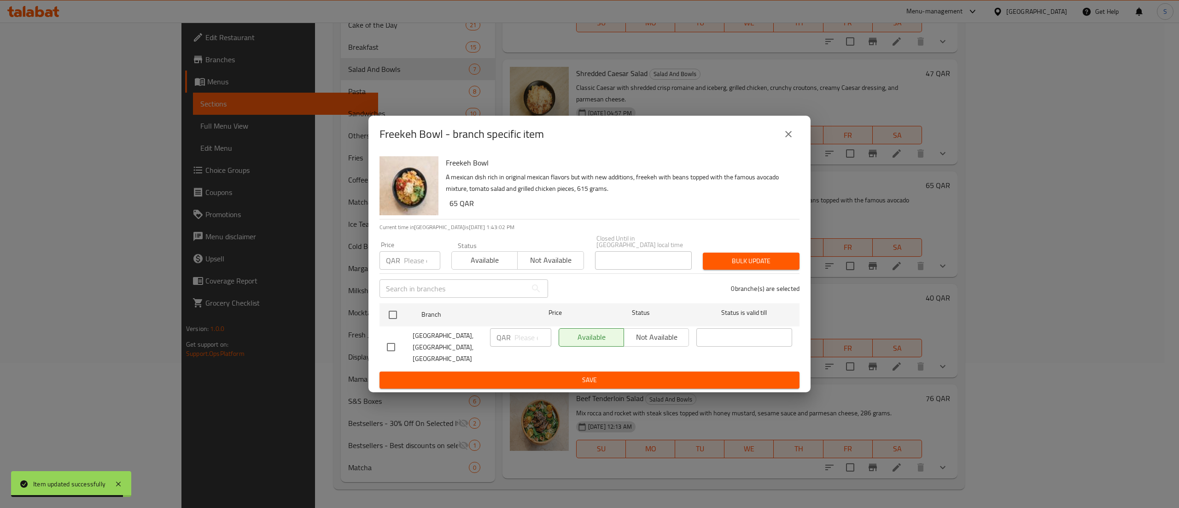
click at [474, 261] on span "Available" at bounding box center [485, 259] width 59 height 13
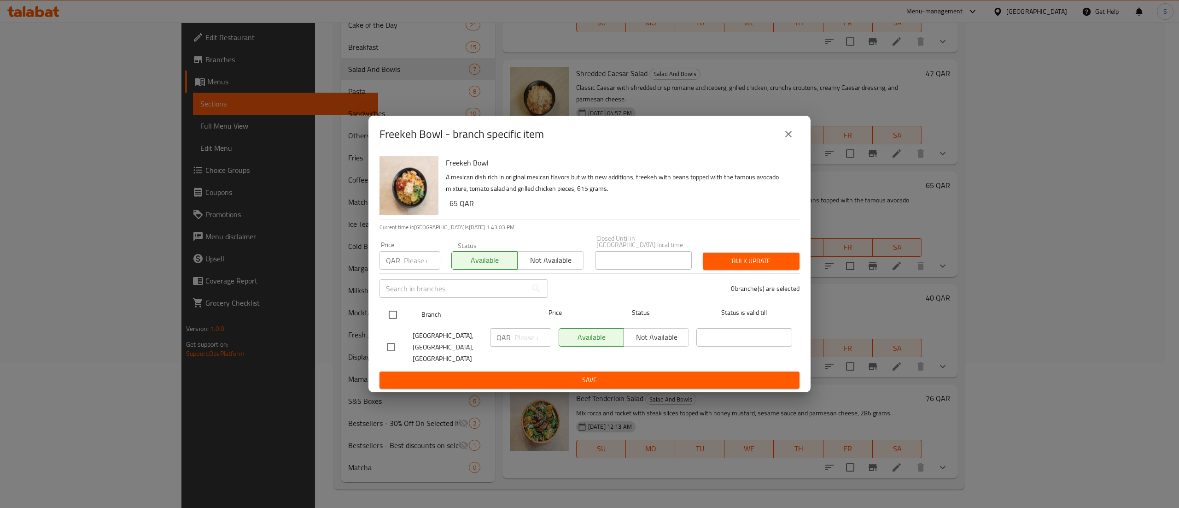
click at [394, 315] on input "checkbox" at bounding box center [392, 314] width 19 height 19
checkbox input "true"
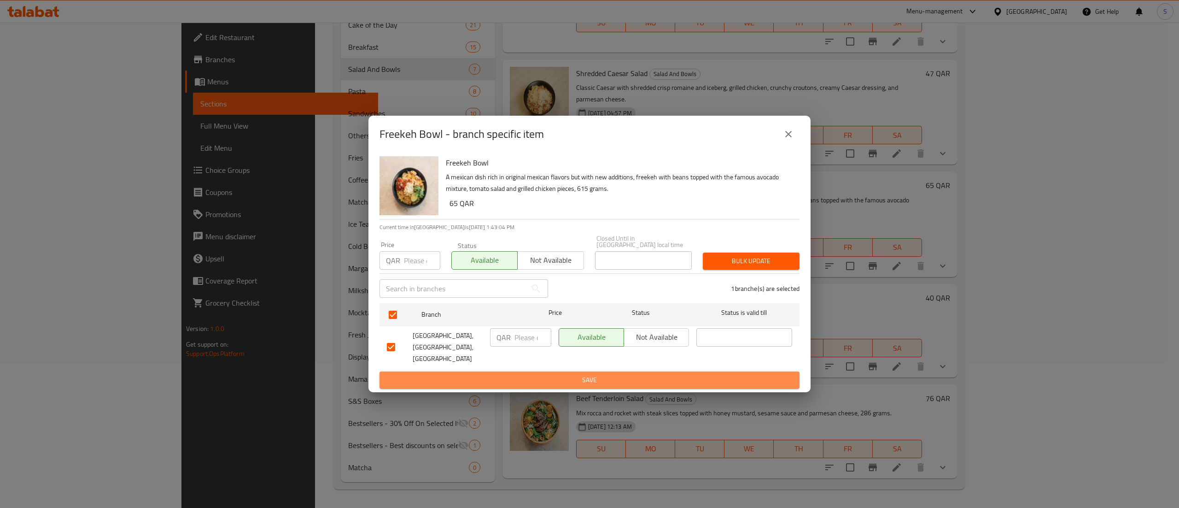
click at [418, 374] on span "Save" at bounding box center [589, 380] width 405 height 12
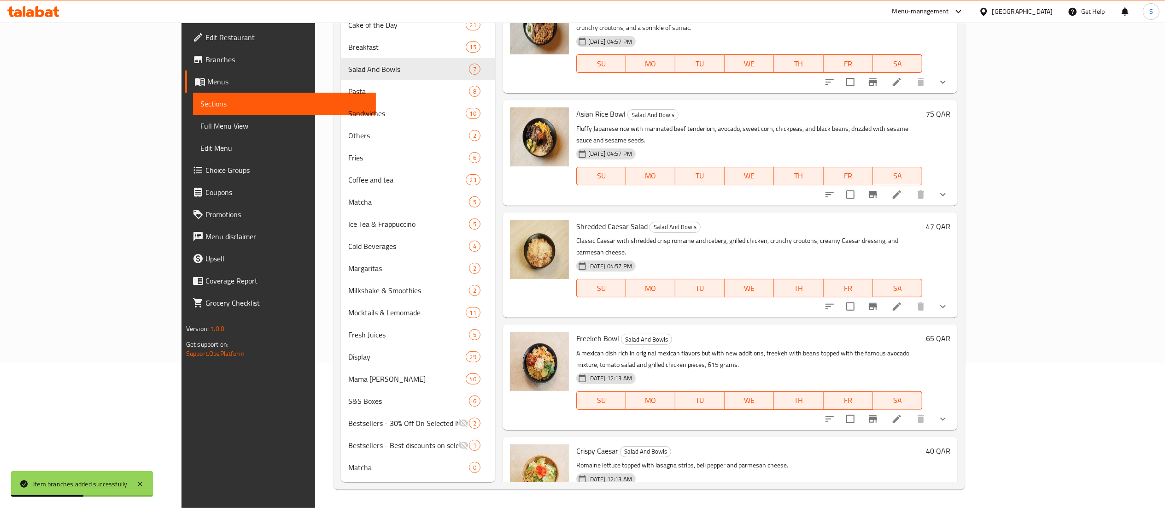
scroll to position [0, 0]
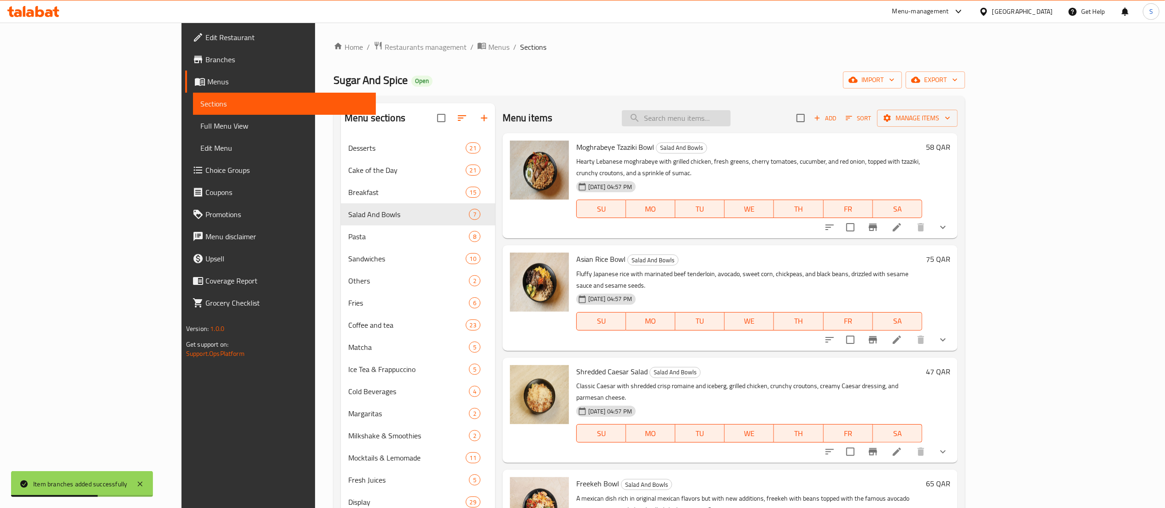
click at [725, 119] on input "search" at bounding box center [676, 118] width 109 height 16
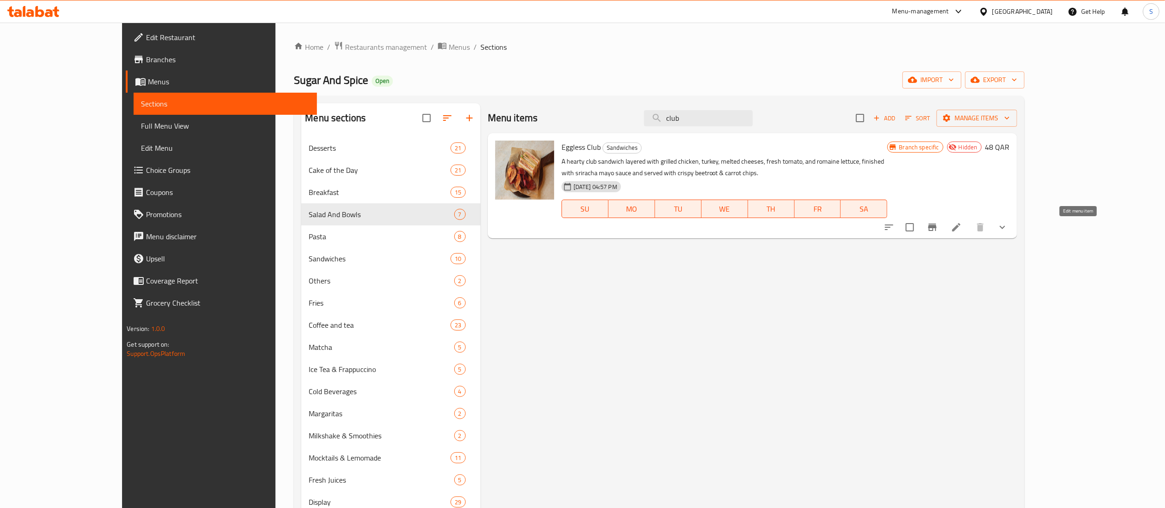
type input "club"
click at [962, 226] on icon at bounding box center [956, 227] width 11 height 11
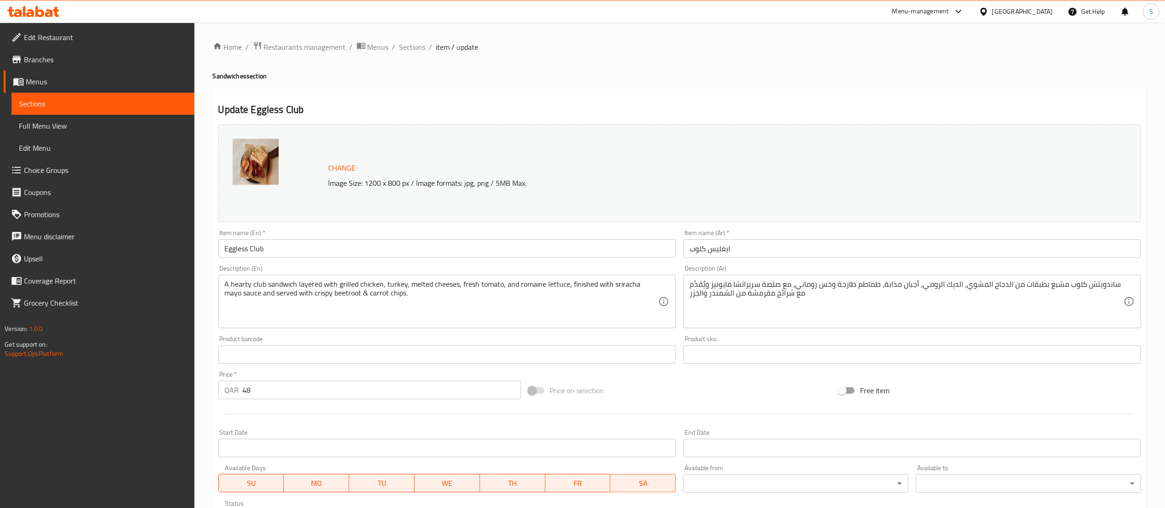
scroll to position [172, 0]
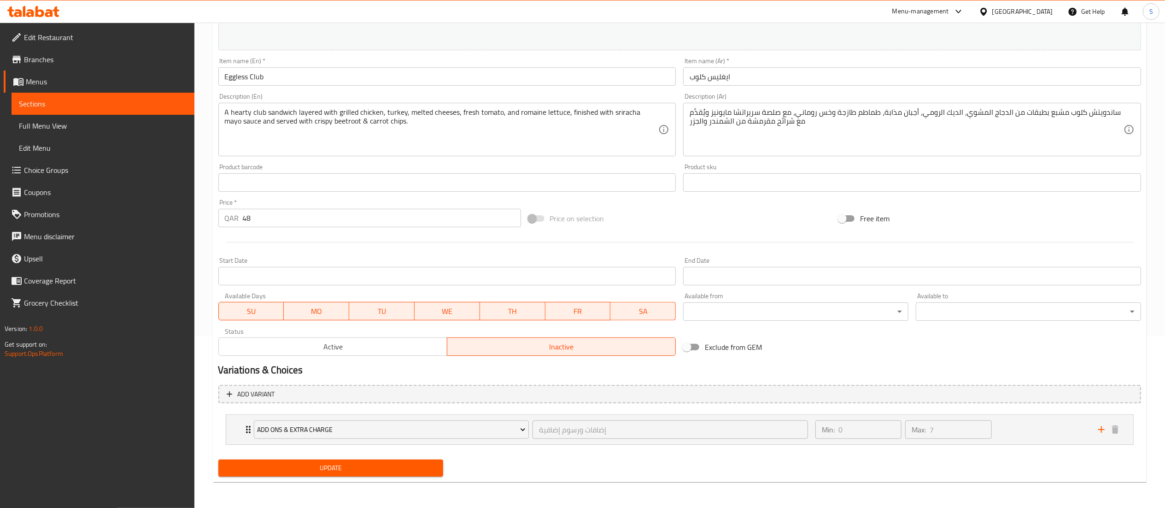
click at [382, 346] on span "Active" at bounding box center [332, 346] width 221 height 13
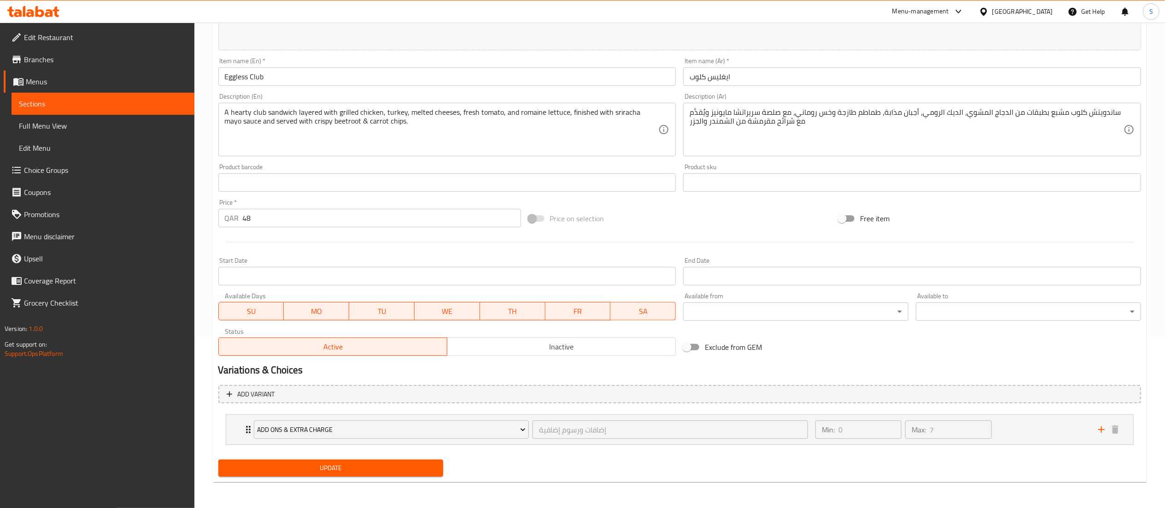
click at [369, 471] on span "Update" at bounding box center [331, 468] width 211 height 12
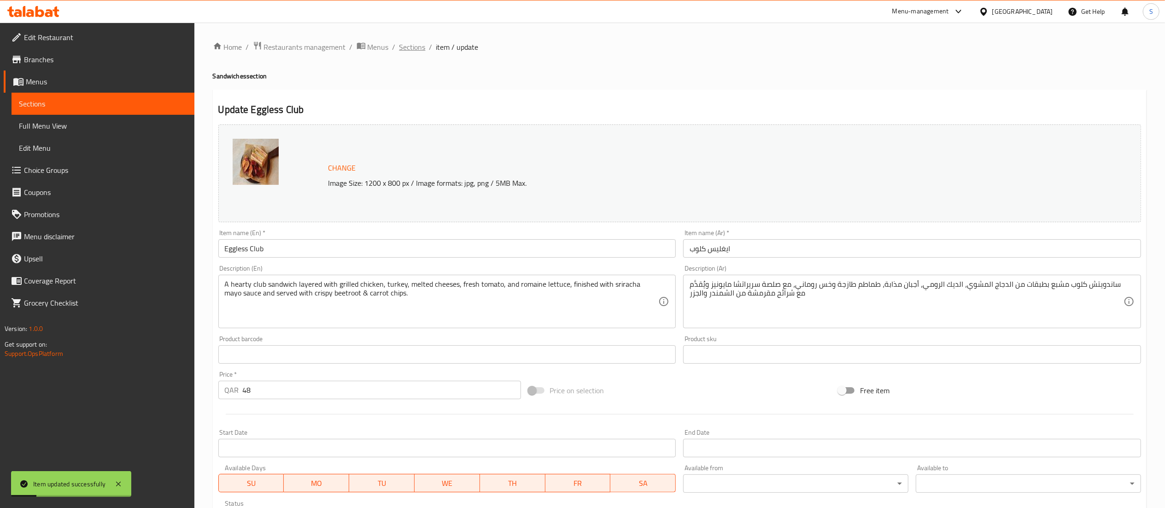
click at [402, 43] on span "Sections" at bounding box center [412, 46] width 26 height 11
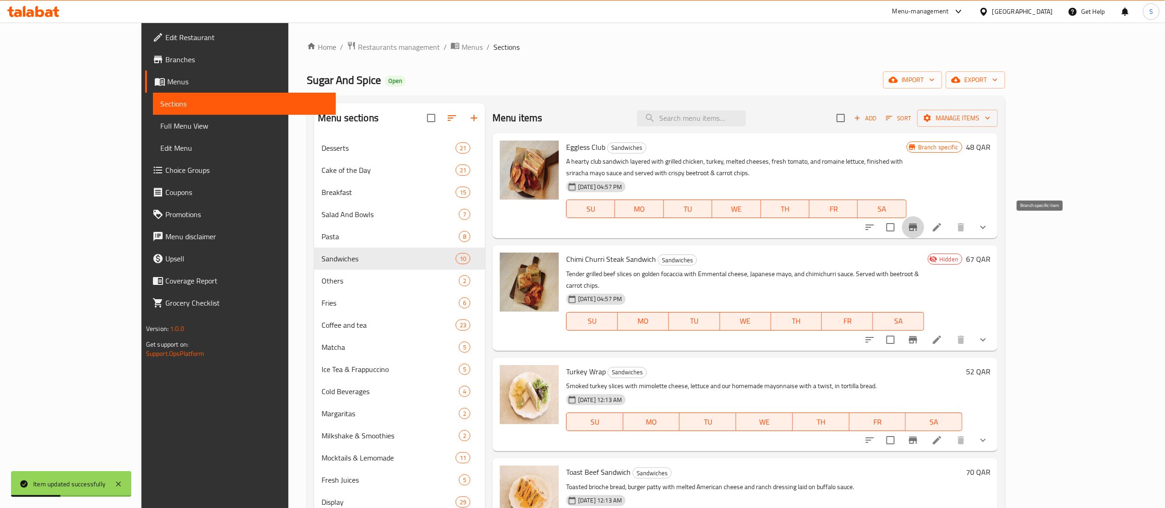
click at [917, 224] on icon "Branch-specific-item" at bounding box center [913, 226] width 8 height 7
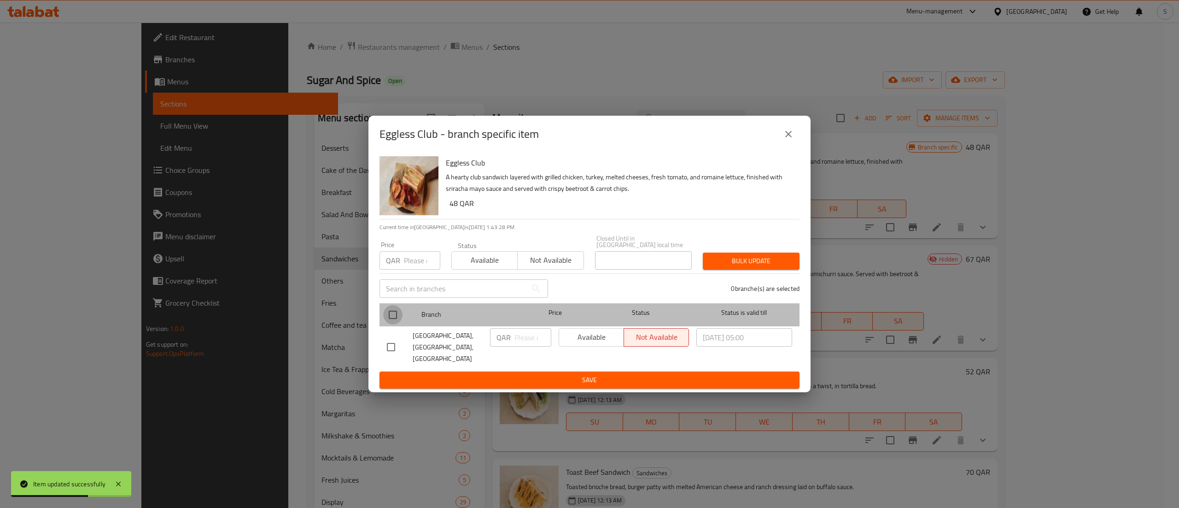
click at [389, 316] on input "checkbox" at bounding box center [392, 314] width 19 height 19
checkbox input "true"
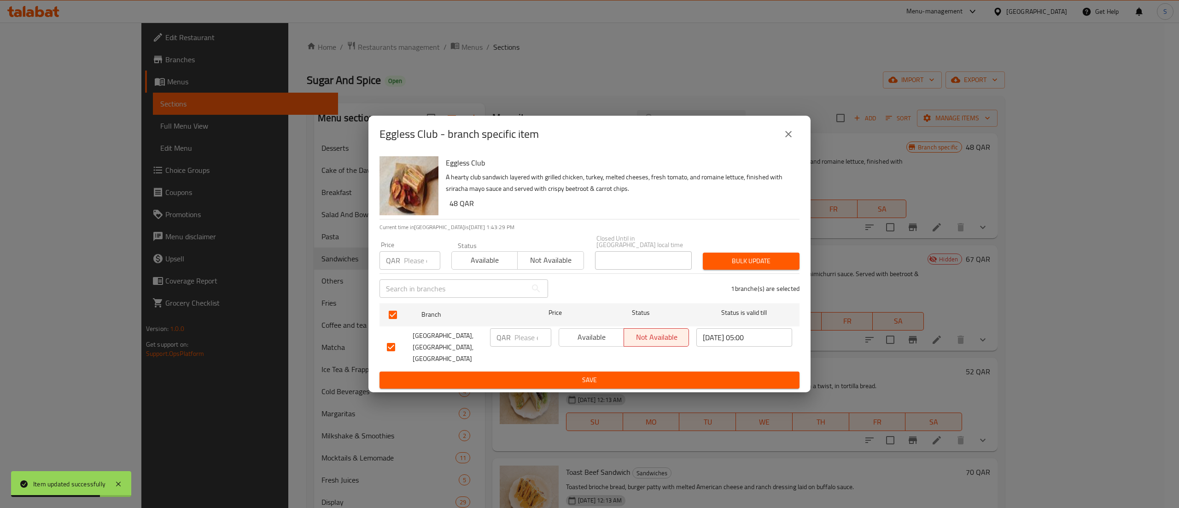
click at [594, 337] on span "Available" at bounding box center [592, 336] width 58 height 13
click at [516, 260] on button "Available" at bounding box center [484, 260] width 66 height 18
click at [536, 374] on span "Save" at bounding box center [589, 380] width 405 height 12
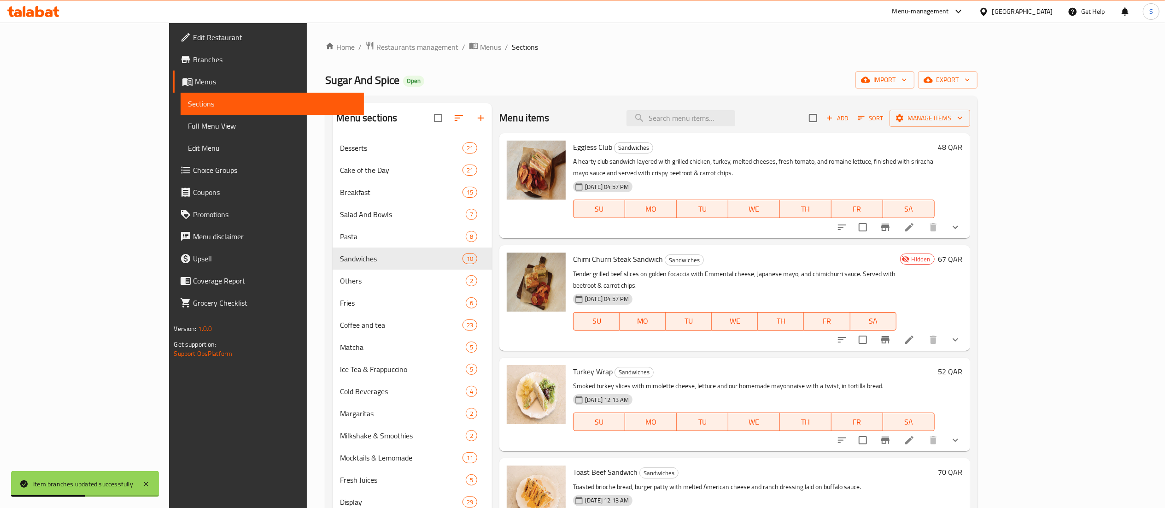
click at [922, 331] on li at bounding box center [909, 339] width 26 height 17
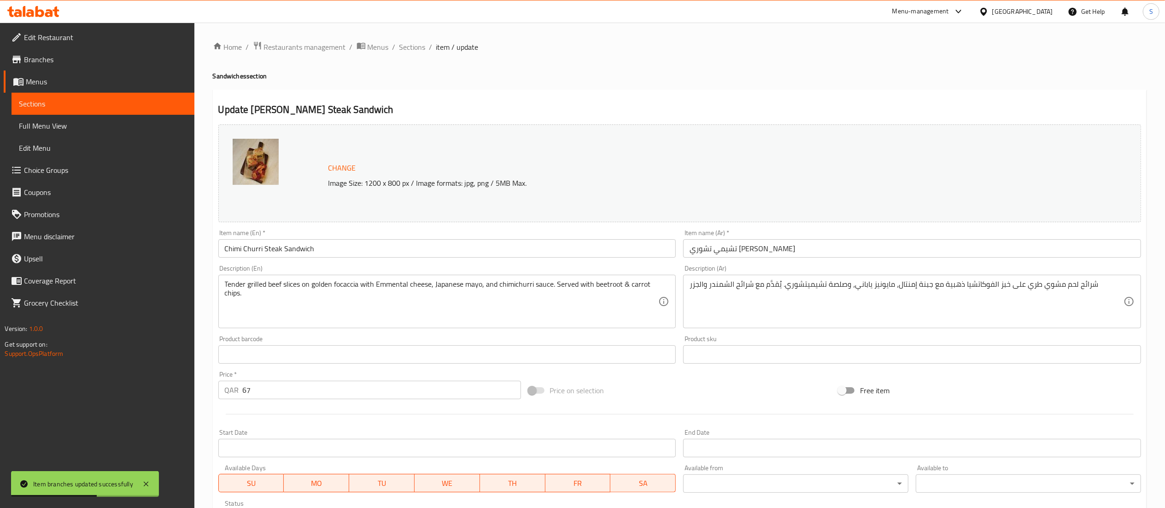
scroll to position [172, 0]
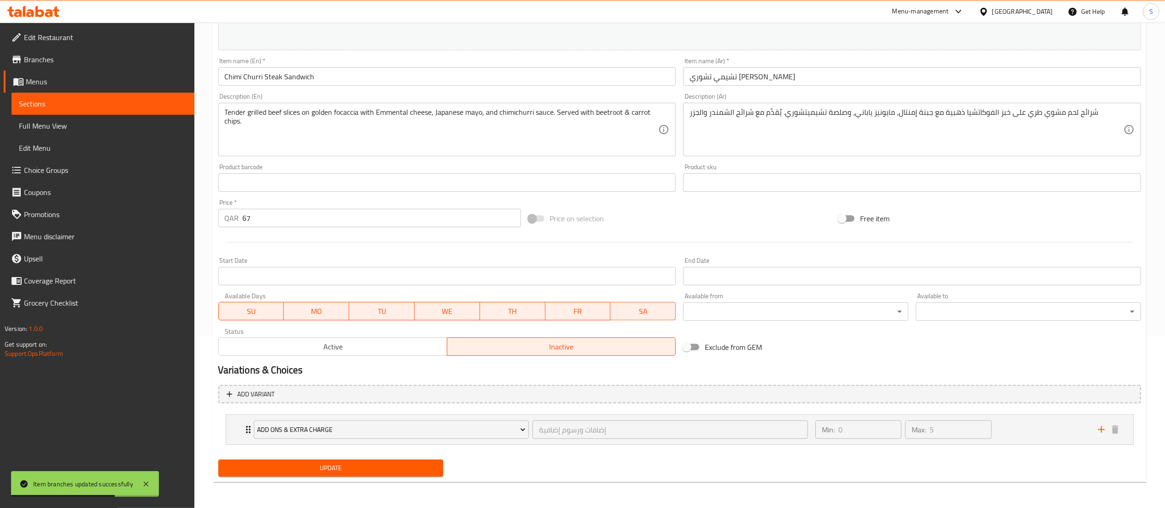
click at [382, 346] on span "Active" at bounding box center [332, 346] width 221 height 13
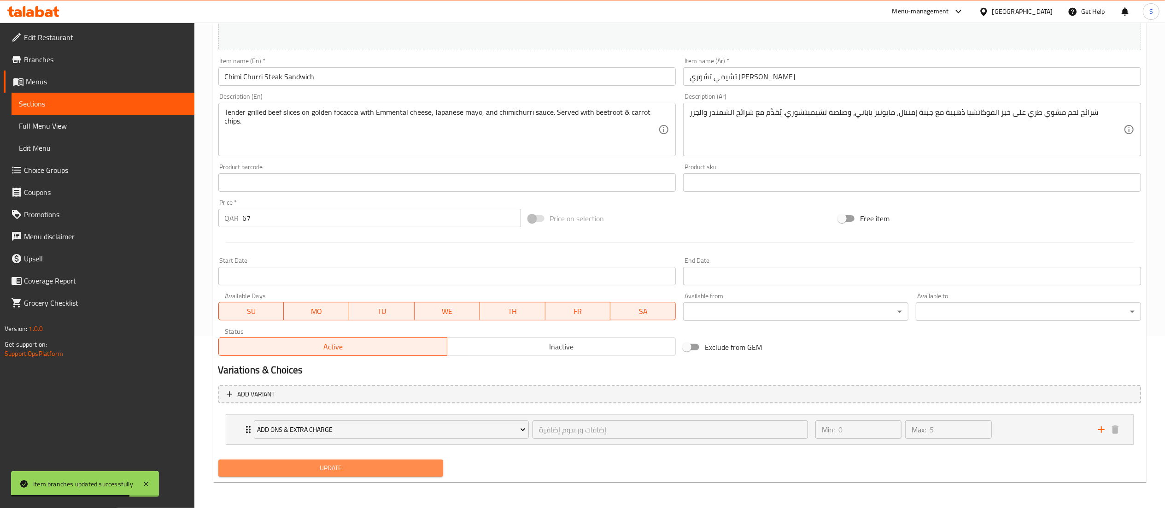
click at [353, 475] on button "Update" at bounding box center [330, 467] width 225 height 17
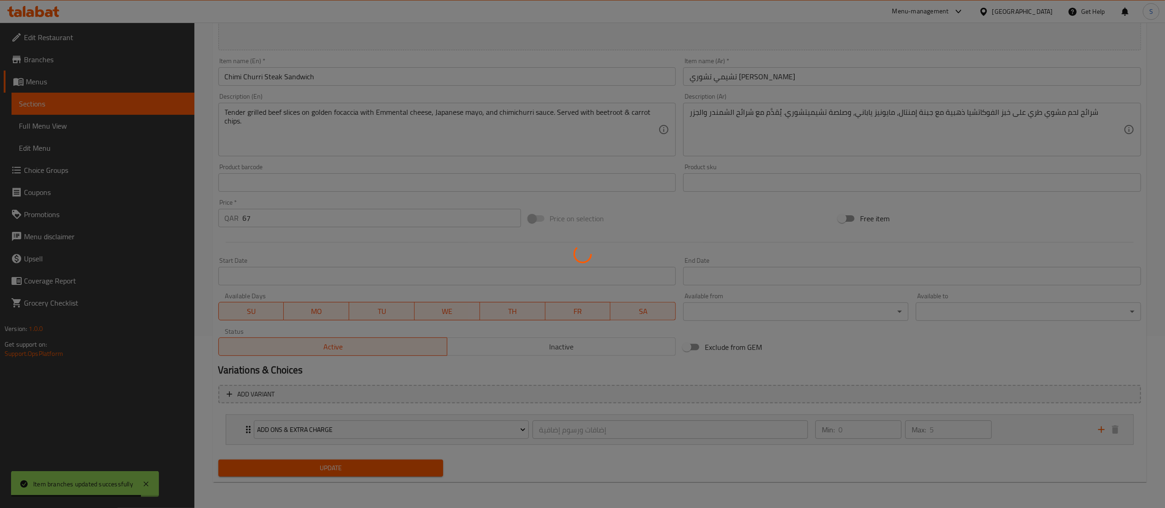
scroll to position [0, 0]
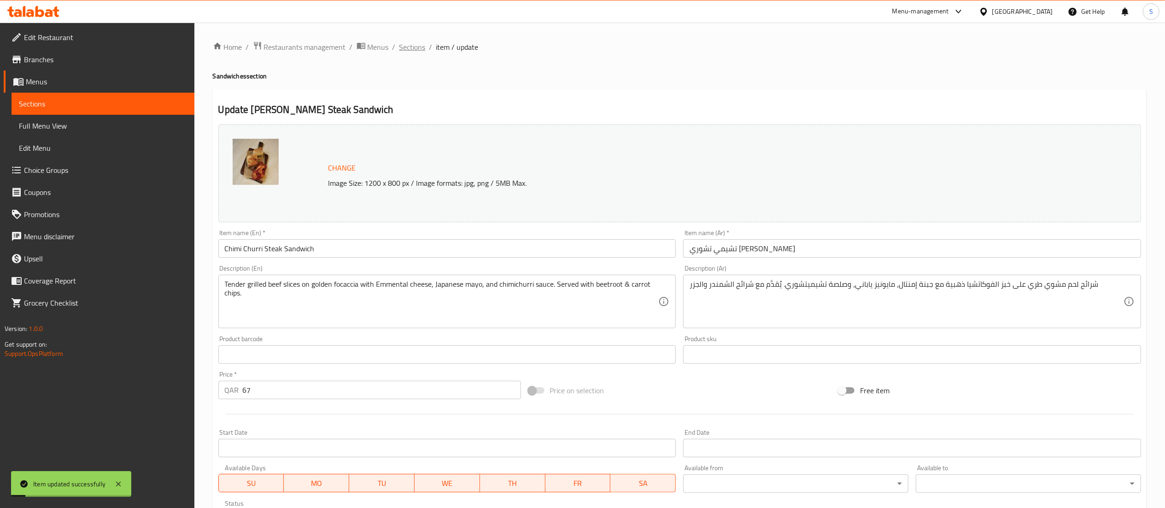
click at [411, 46] on span "Sections" at bounding box center [412, 46] width 26 height 11
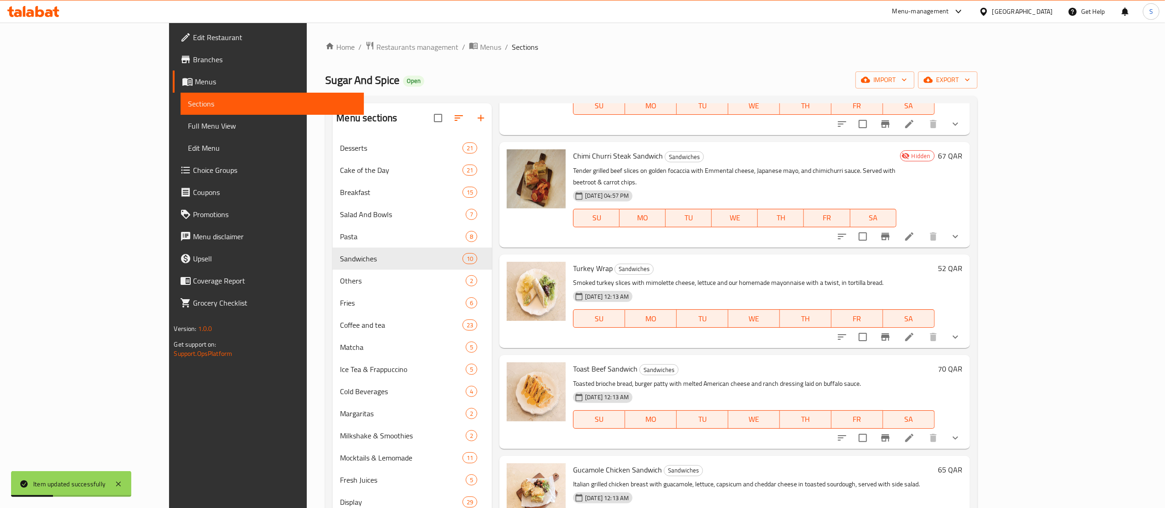
scroll to position [104, 0]
click at [896, 325] on button "Branch-specific-item" at bounding box center [885, 336] width 22 height 22
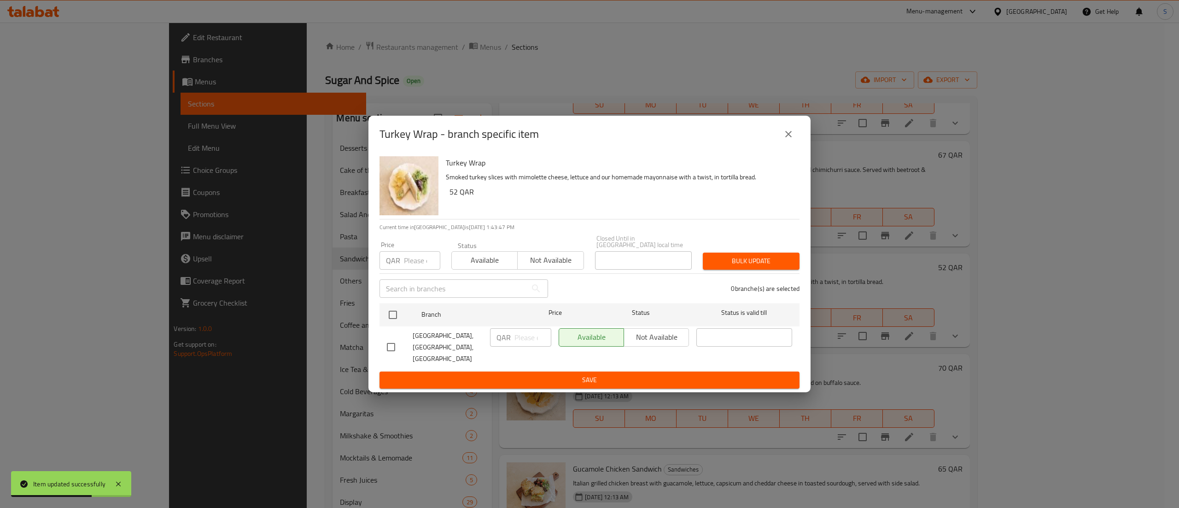
click at [491, 267] on span "Available" at bounding box center [485, 259] width 59 height 13
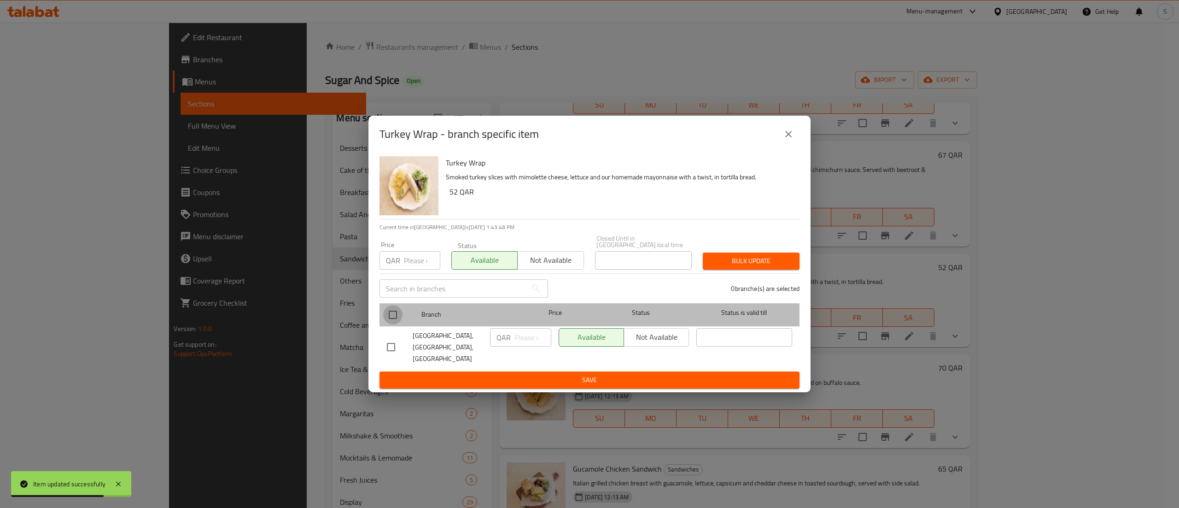
click at [397, 311] on input "checkbox" at bounding box center [392, 314] width 19 height 19
checkbox input "true"
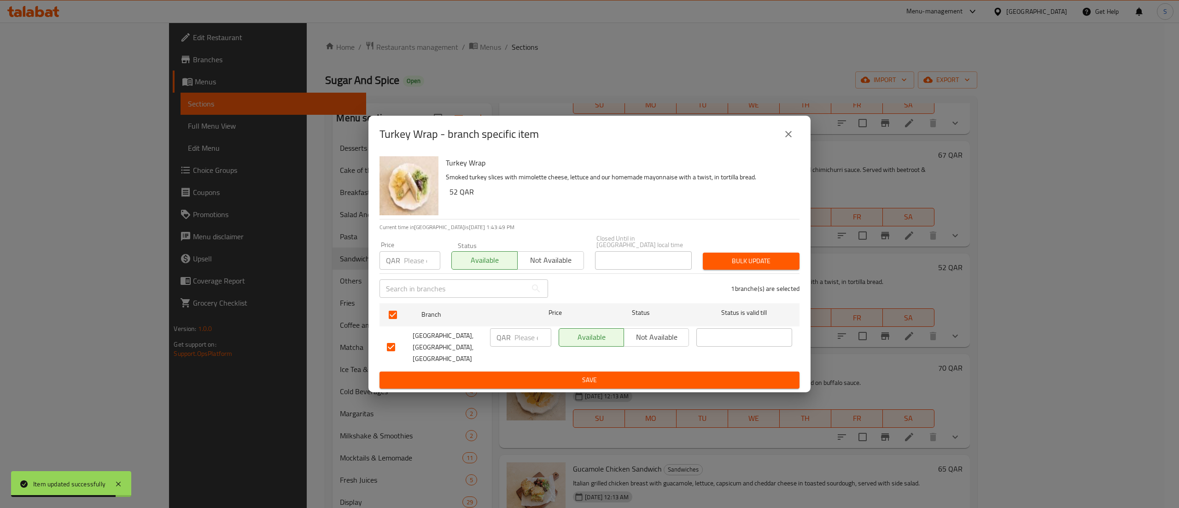
click at [415, 371] on button "Save" at bounding box center [590, 379] width 420 height 17
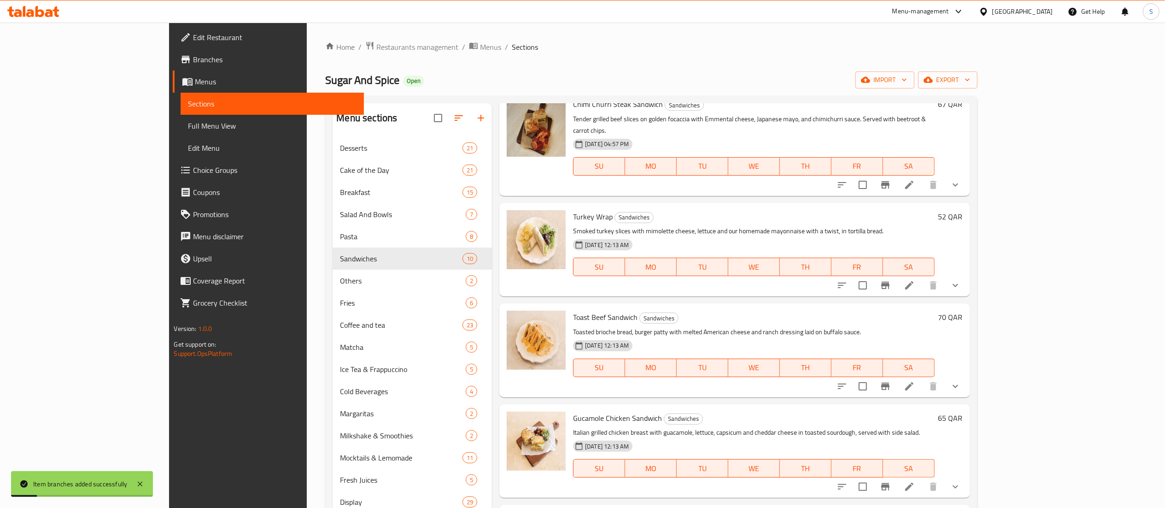
scroll to position [156, 0]
click at [896, 374] on button "Branch-specific-item" at bounding box center [885, 385] width 22 height 22
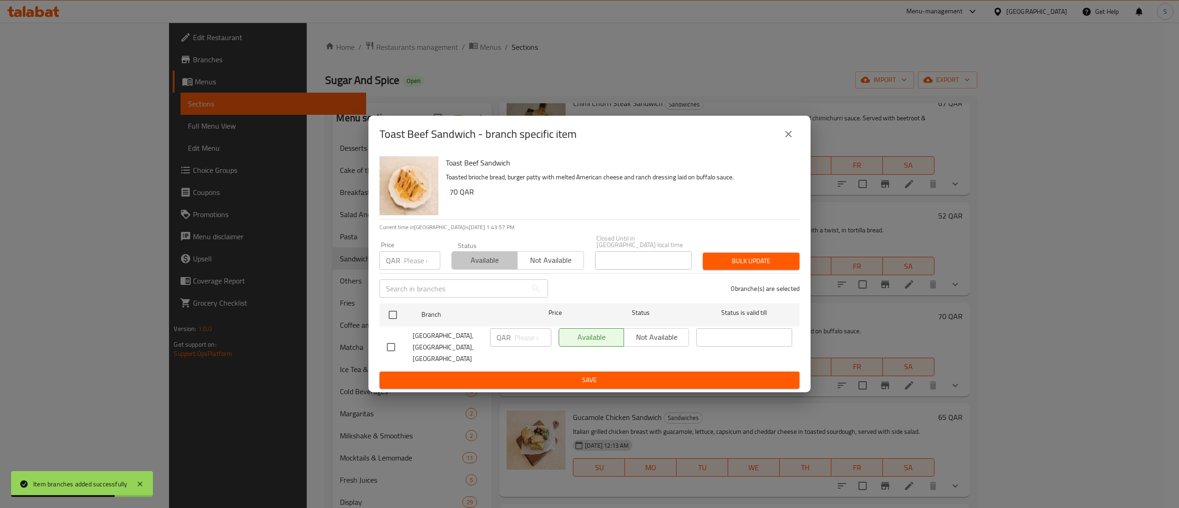
click at [456, 264] on span "Available" at bounding box center [485, 259] width 59 height 13
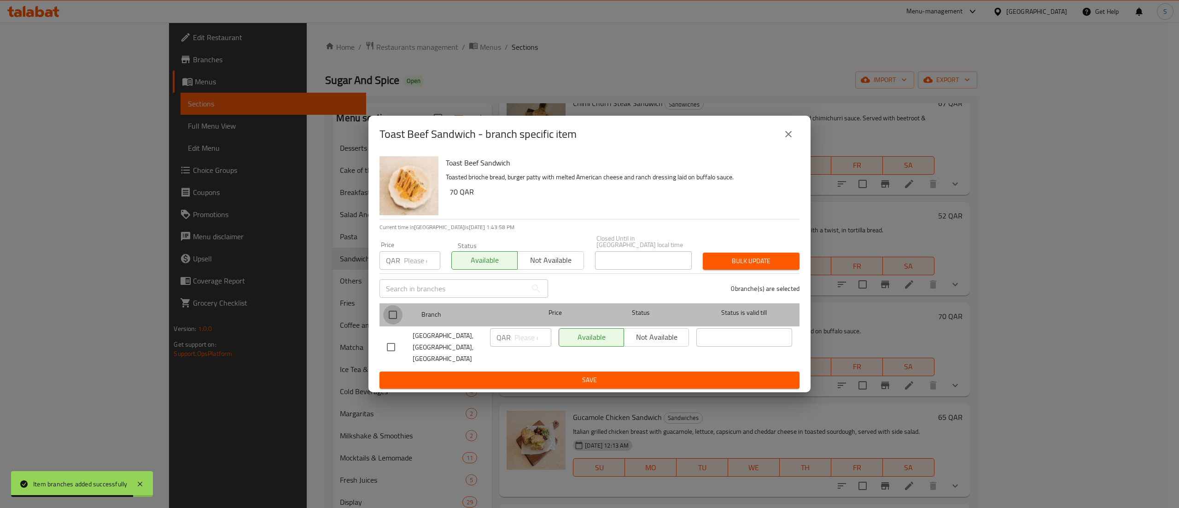
click at [397, 315] on input "checkbox" at bounding box center [392, 314] width 19 height 19
checkbox input "true"
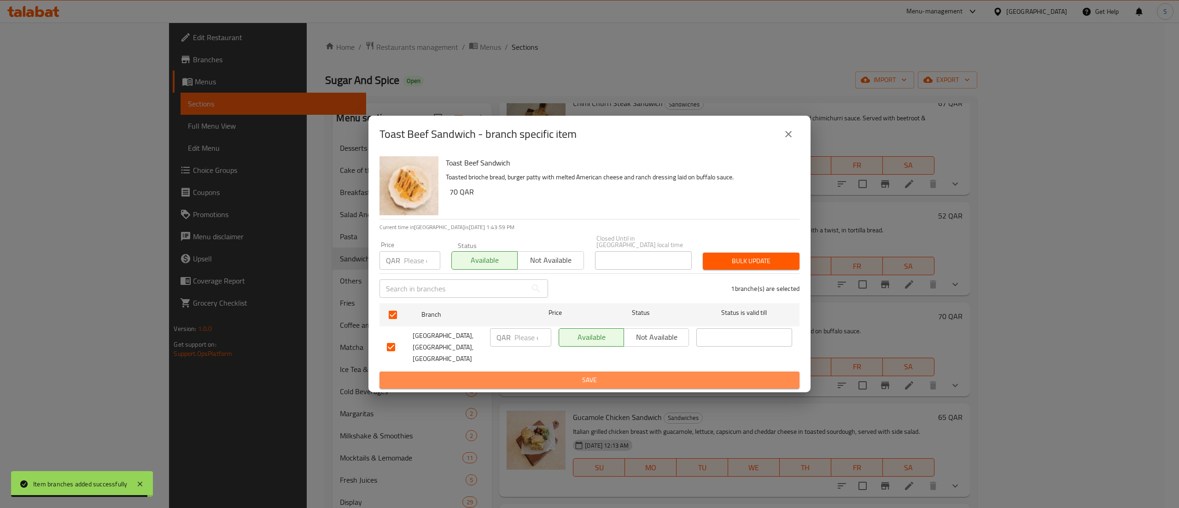
click at [412, 371] on button "Save" at bounding box center [590, 379] width 420 height 17
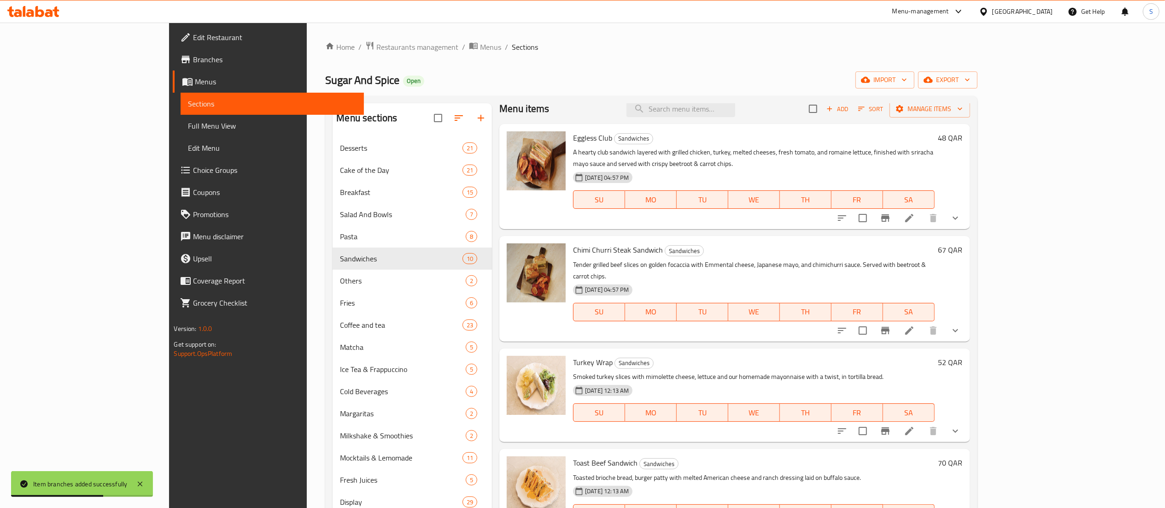
scroll to position [0, 0]
